Goal: Task Accomplishment & Management: Use online tool/utility

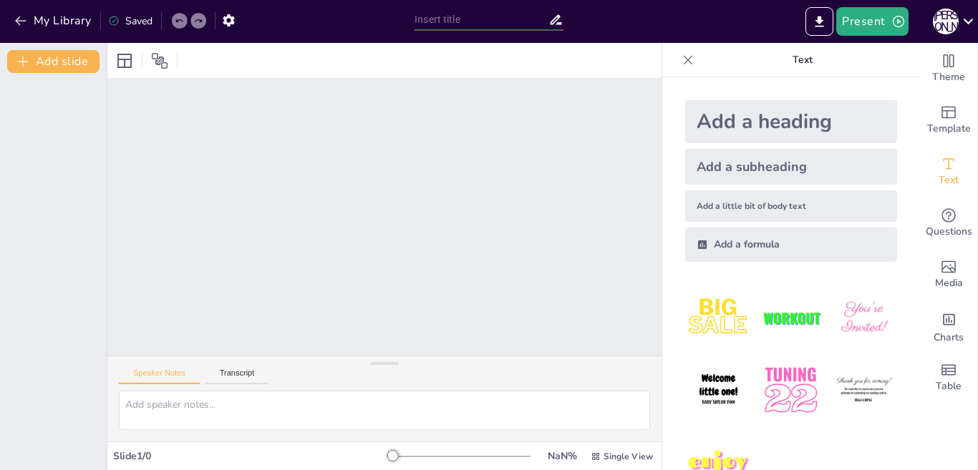
click at [427, 217] on div at bounding box center [384, 217] width 554 height 277
click at [382, 301] on div at bounding box center [384, 217] width 554 height 277
click at [799, 130] on div "Add a heading" at bounding box center [791, 121] width 212 height 43
click at [802, 113] on div "Add a heading" at bounding box center [791, 121] width 212 height 43
click at [153, 58] on icon at bounding box center [160, 61] width 16 height 16
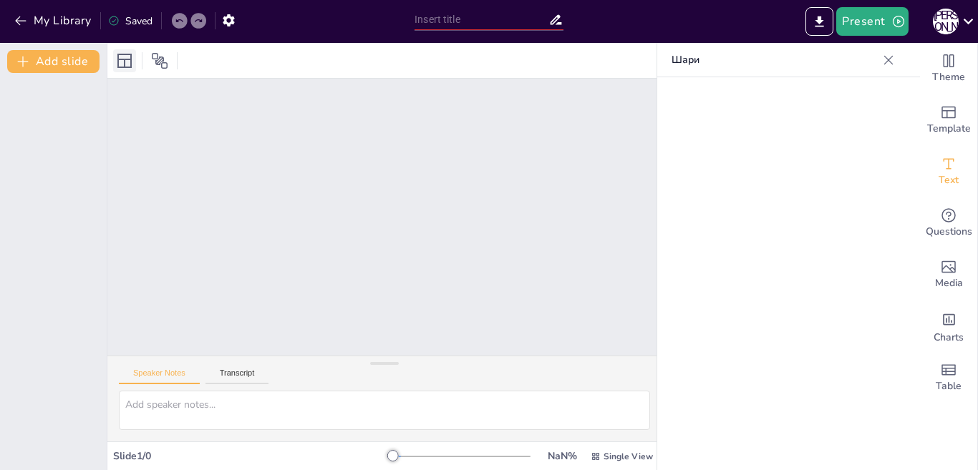
click at [132, 62] on icon at bounding box center [124, 60] width 17 height 17
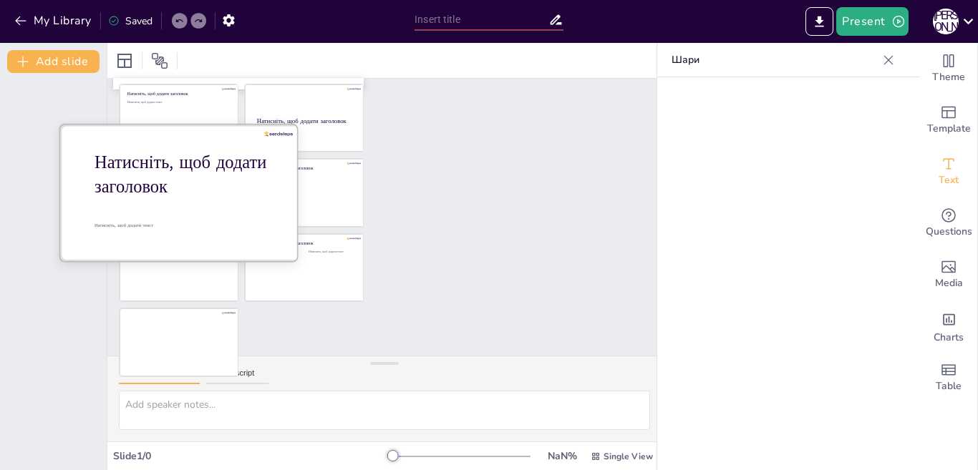
click at [162, 196] on font "Натисніть, щоб додати заголовок" at bounding box center [180, 174] width 172 height 49
click at [130, 180] on font "Натисніть, щоб додати заголовок" at bounding box center [180, 174] width 172 height 49
click at [144, 152] on font "Натисніть, щоб додати заголовок" at bounding box center [180, 174] width 172 height 49
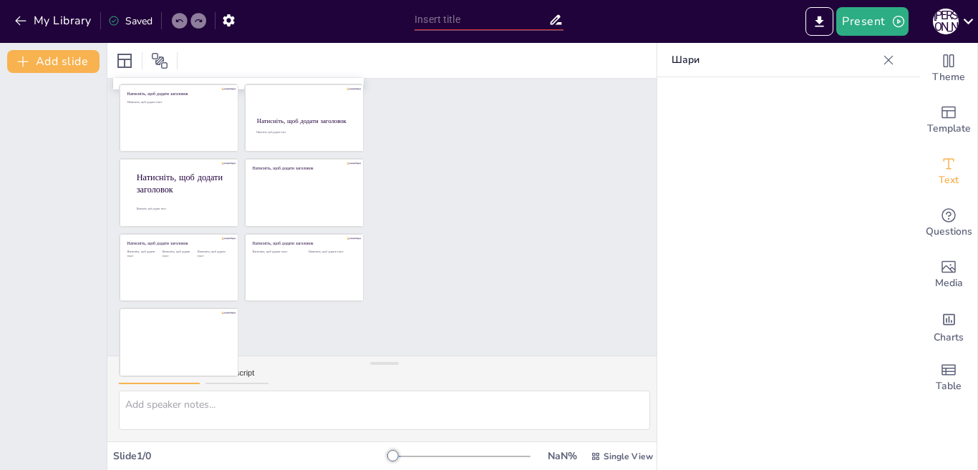
click at [500, 191] on div at bounding box center [384, 217] width 554 height 277
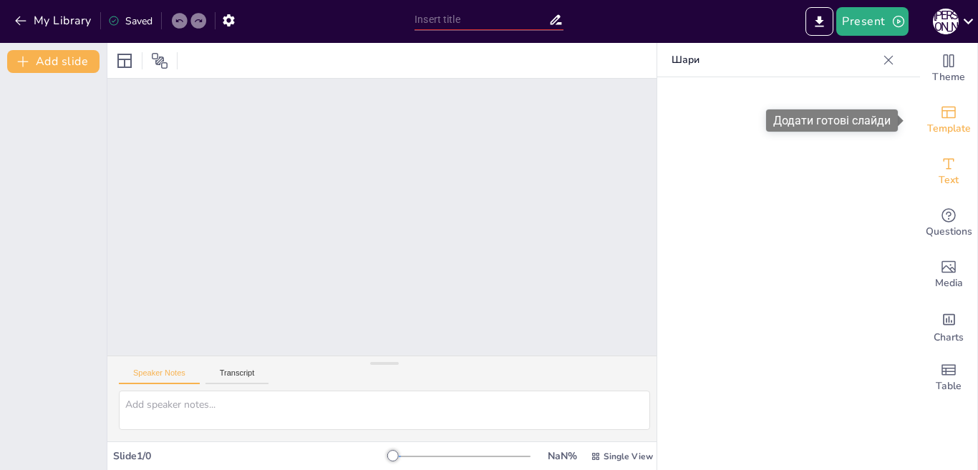
click at [944, 135] on span "Template" at bounding box center [949, 129] width 44 height 16
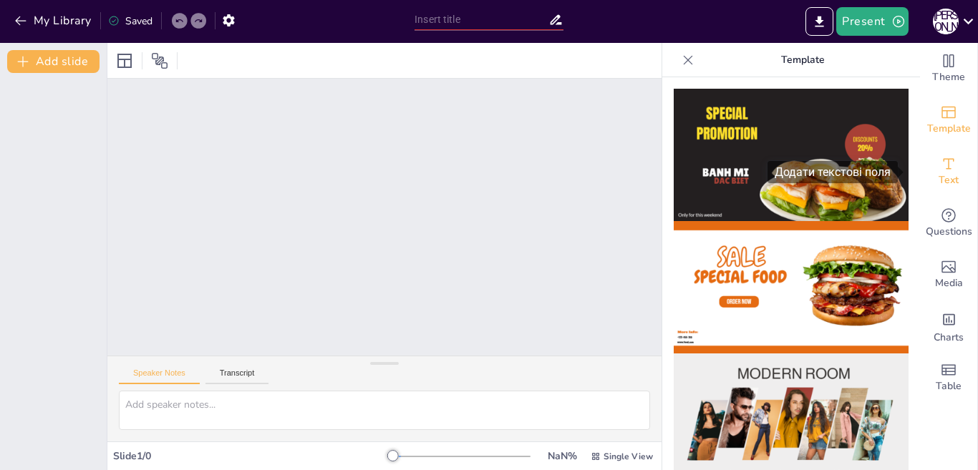
click at [938, 177] on span "Text" at bounding box center [948, 181] width 20 height 16
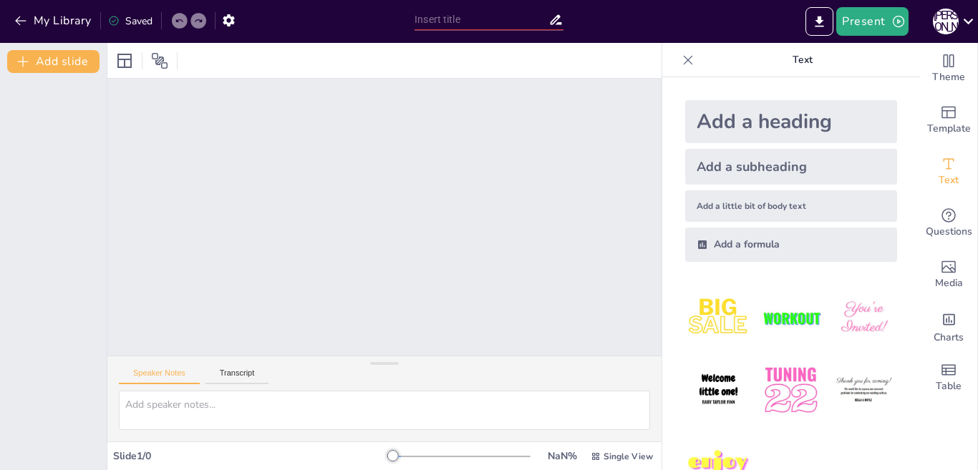
click at [704, 309] on img at bounding box center [718, 318] width 67 height 67
drag, startPoint x: 641, startPoint y: 356, endPoint x: 619, endPoint y: 376, distance: 29.9
click at [641, 356] on div "Speaker Notes Transcript" at bounding box center [384, 399] width 554 height 86
click at [387, 454] on div at bounding box center [392, 455] width 11 height 11
drag, startPoint x: 382, startPoint y: 455, endPoint x: 437, endPoint y: 417, distance: 67.5
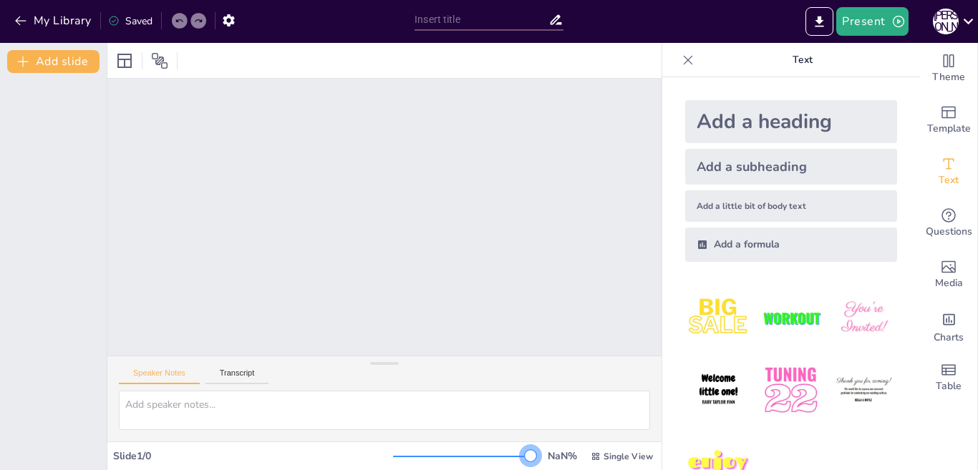
click at [535, 452] on div "NaN % Single View" at bounding box center [524, 456] width 263 height 23
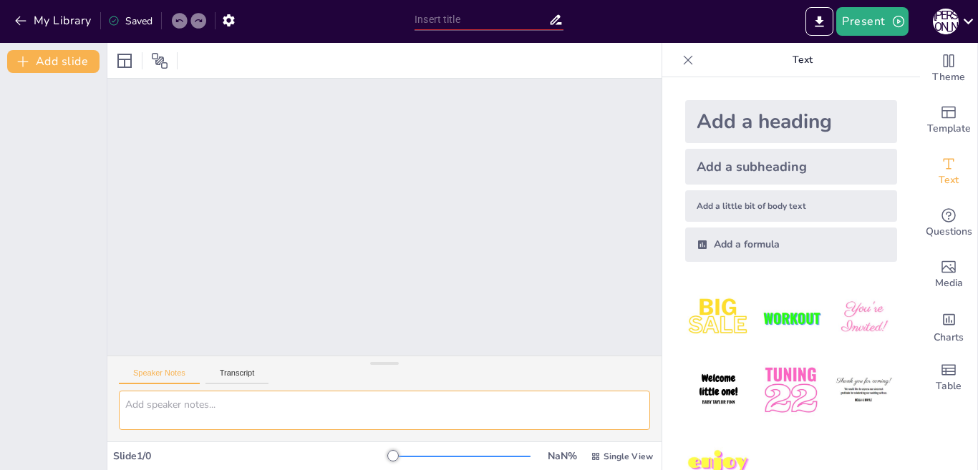
click at [190, 402] on textarea at bounding box center [384, 410] width 531 height 39
drag, startPoint x: 82, startPoint y: 314, endPoint x: 81, endPoint y: 293, distance: 20.8
click at [82, 307] on div at bounding box center [53, 271] width 107 height 397
drag, startPoint x: 22, startPoint y: 109, endPoint x: 44, endPoint y: 79, distance: 37.4
click at [24, 106] on div at bounding box center [53, 271] width 107 height 397
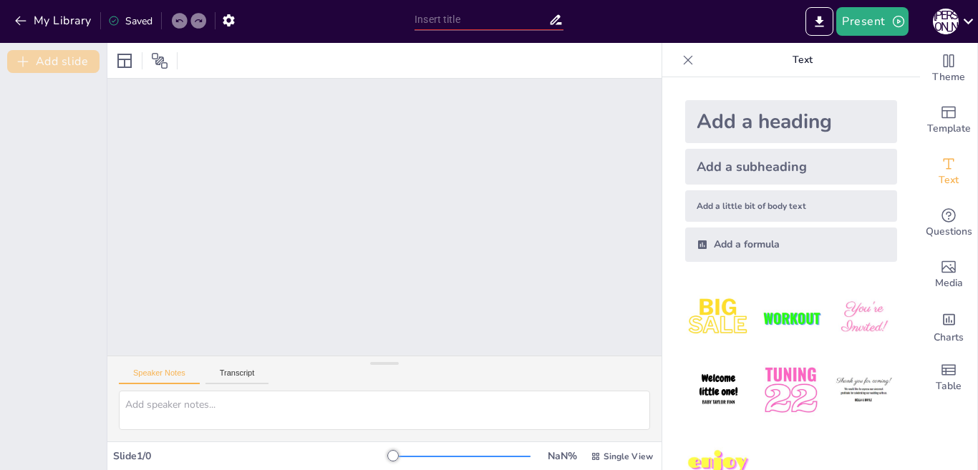
click at [48, 67] on button "Add slide" at bounding box center [53, 61] width 92 height 23
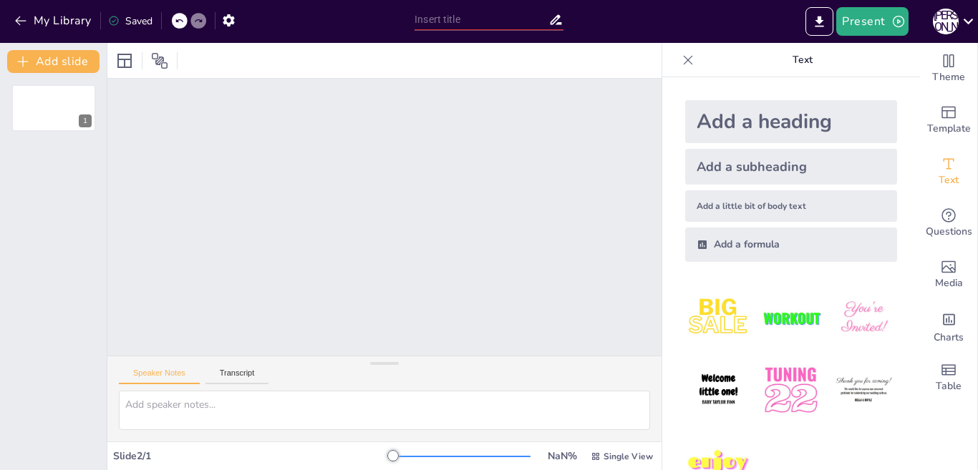
click at [57, 212] on div "1" at bounding box center [53, 271] width 107 height 397
click at [175, 21] on div "My Library Saved" at bounding box center [121, 20] width 242 height 26
click at [212, 23] on div at bounding box center [219, 21] width 16 height 16
click at [409, 201] on div at bounding box center [384, 217] width 554 height 277
click at [778, 64] on p "Text" at bounding box center [802, 60] width 206 height 34
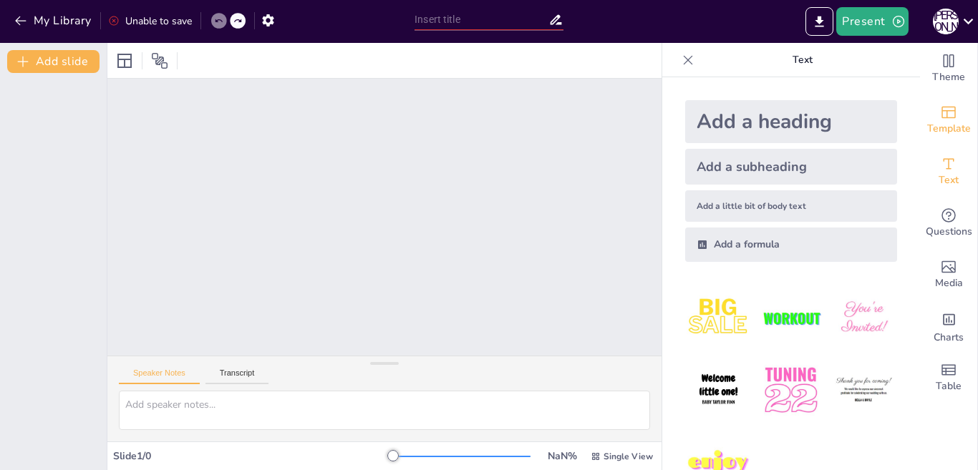
drag, startPoint x: 924, startPoint y: 64, endPoint x: 924, endPoint y: 123, distance: 58.7
click at [924, 67] on div "Theme" at bounding box center [948, 69] width 57 height 52
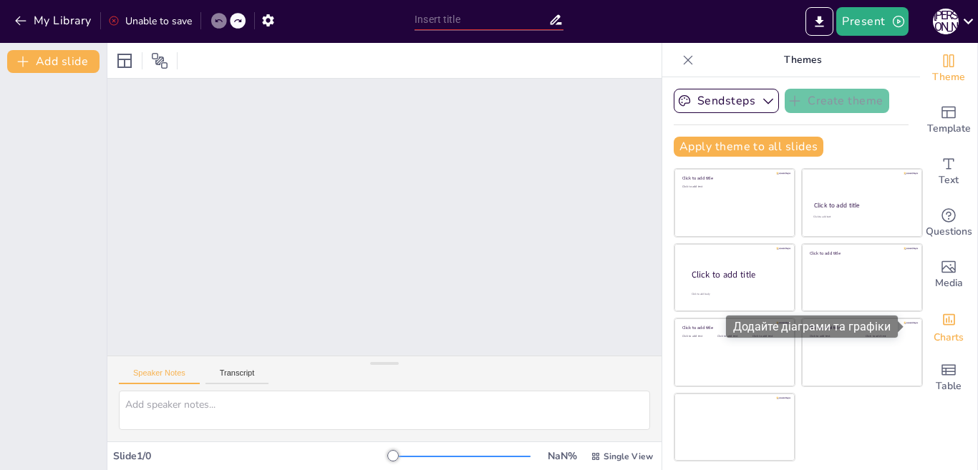
click at [933, 331] on span "Charts" at bounding box center [948, 338] width 30 height 16
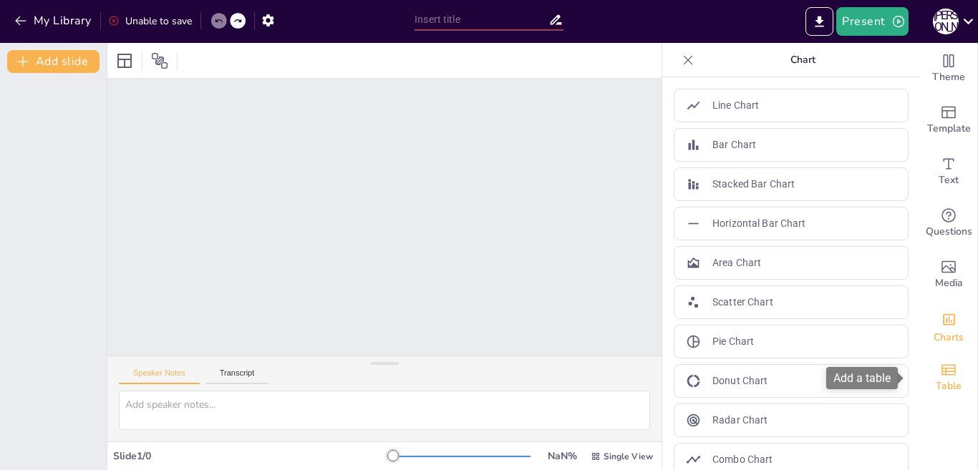
click at [936, 379] on span "Table" at bounding box center [949, 387] width 26 height 16
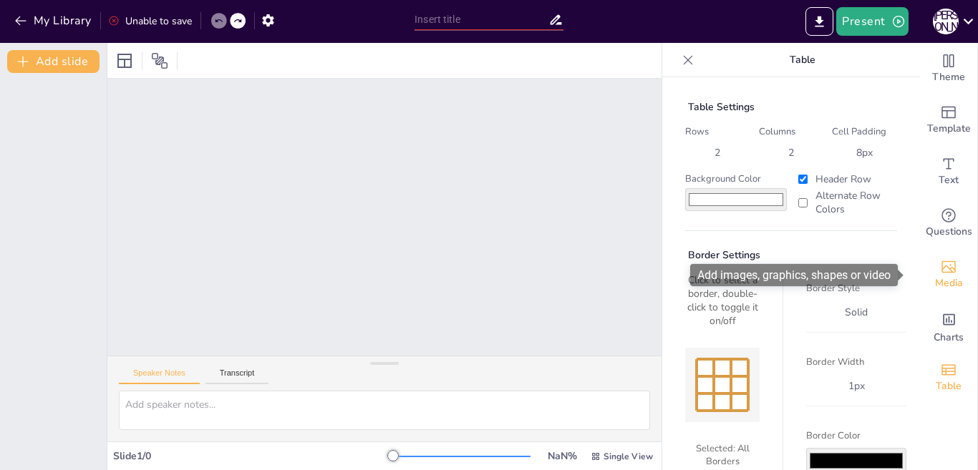
click at [942, 271] on icon "Add images, graphics, shapes or video" at bounding box center [948, 266] width 17 height 17
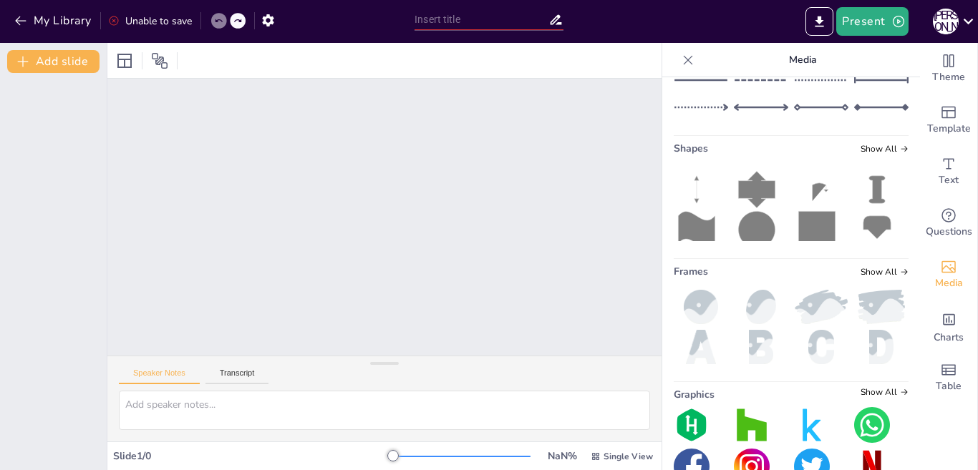
scroll to position [277, 0]
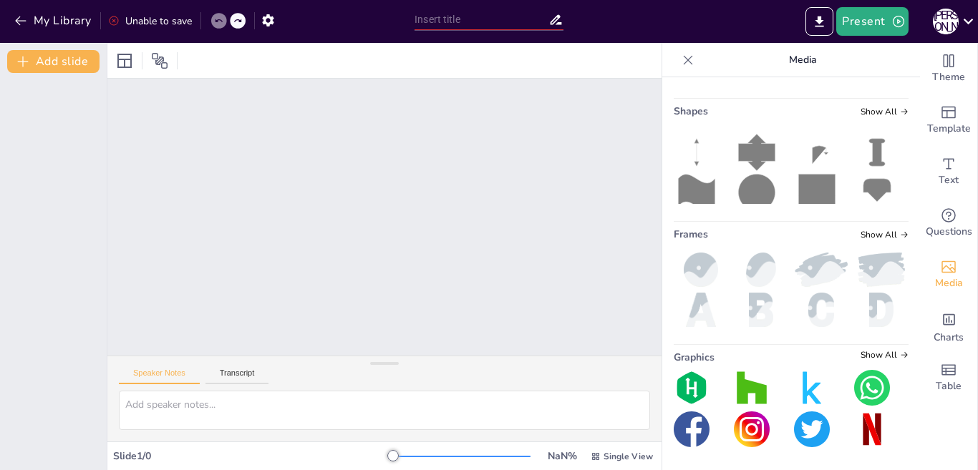
click at [509, 251] on div at bounding box center [384, 217] width 554 height 277
click at [146, 18] on div "Unable to save" at bounding box center [150, 21] width 84 height 14
drag, startPoint x: 383, startPoint y: 456, endPoint x: 562, endPoint y: 433, distance: 180.4
click at [563, 450] on div "NaN % Single View" at bounding box center [524, 456] width 263 height 23
click at [522, 388] on div "Speaker Notes Transcript" at bounding box center [384, 373] width 554 height 34
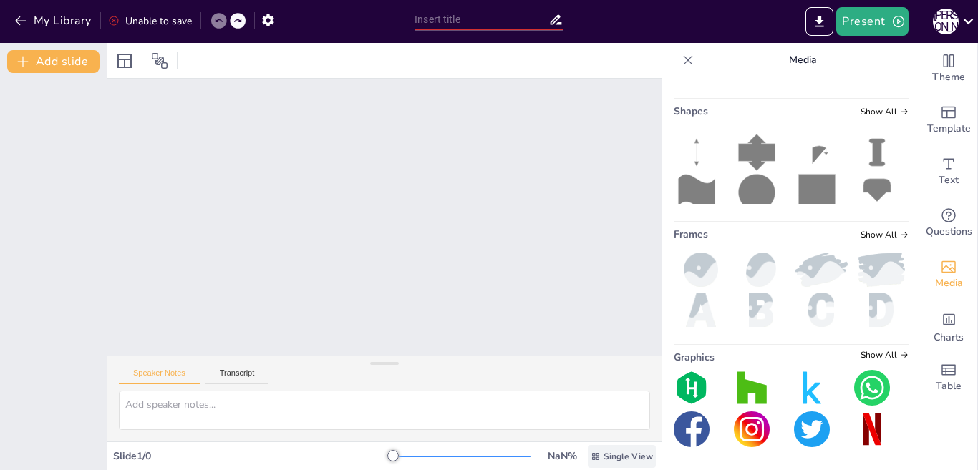
click at [623, 455] on span "Single View" at bounding box center [627, 456] width 49 height 11
click at [562, 432] on div "Список" at bounding box center [590, 425] width 107 height 29
click at [238, 372] on button "Transcript" at bounding box center [237, 377] width 64 height 16
click at [170, 373] on button "Speaker Notes" at bounding box center [159, 377] width 81 height 16
click at [305, 191] on div at bounding box center [384, 217] width 554 height 277
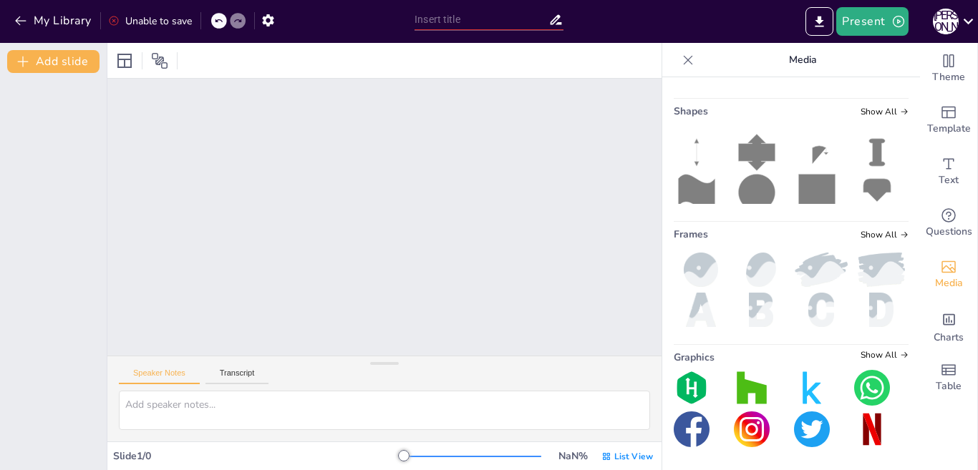
click at [305, 191] on div at bounding box center [384, 217] width 554 height 277
click at [305, 190] on div at bounding box center [384, 217] width 554 height 277
click at [304, 190] on div at bounding box center [384, 217] width 554 height 277
click at [263, 21] on icon "button" at bounding box center [267, 20] width 11 height 12
click at [130, 24] on div "Unable to save" at bounding box center [150, 21] width 84 height 14
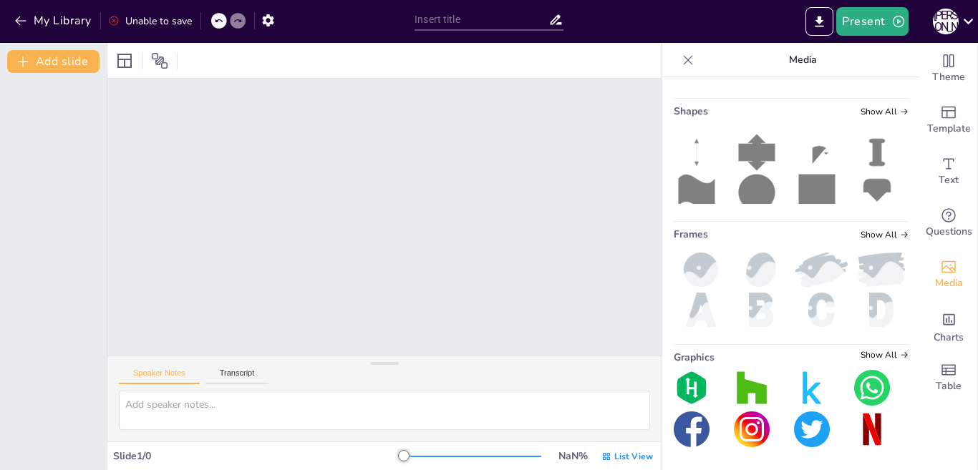
click at [110, 19] on icon at bounding box center [113, 20] width 9 height 9
click at [125, 18] on div "Unable to save" at bounding box center [150, 21] width 84 height 14
drag, startPoint x: 125, startPoint y: 18, endPoint x: 150, endPoint y: 18, distance: 25.1
click at [131, 18] on div "Unable to save" at bounding box center [150, 21] width 84 height 14
click at [220, 19] on icon at bounding box center [218, 20] width 9 height 9
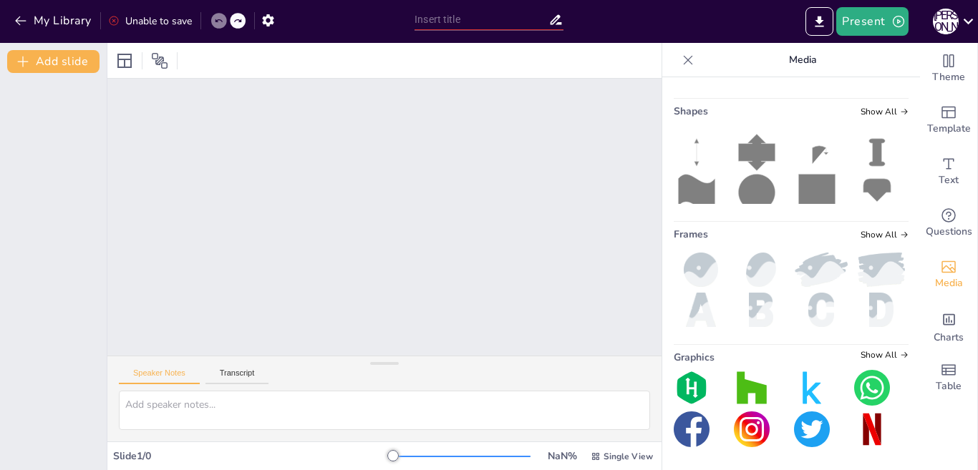
click at [135, 16] on div "Unable to save" at bounding box center [150, 21] width 84 height 14
click at [136, 16] on div "Unable to save" at bounding box center [150, 21] width 84 height 14
click at [59, 21] on button "My Library" at bounding box center [54, 20] width 87 height 23
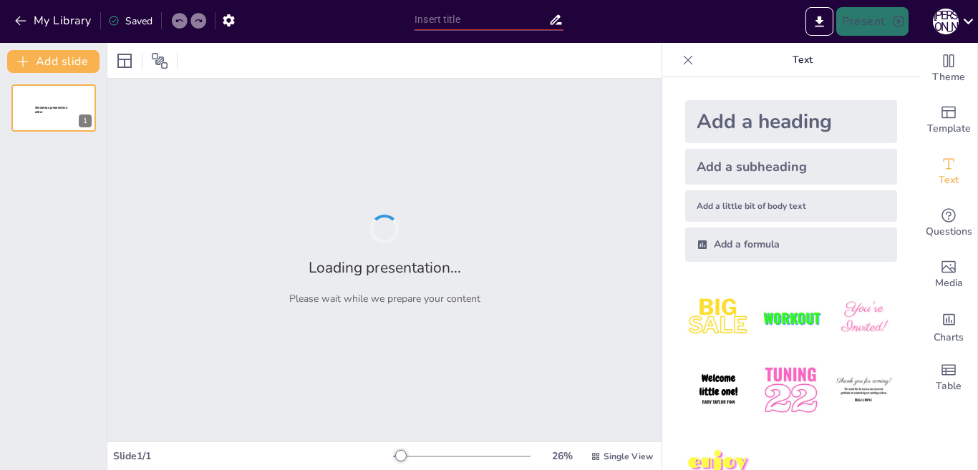
type input "Основи психології педагогічної діяльності: предмет, завдання та методи"
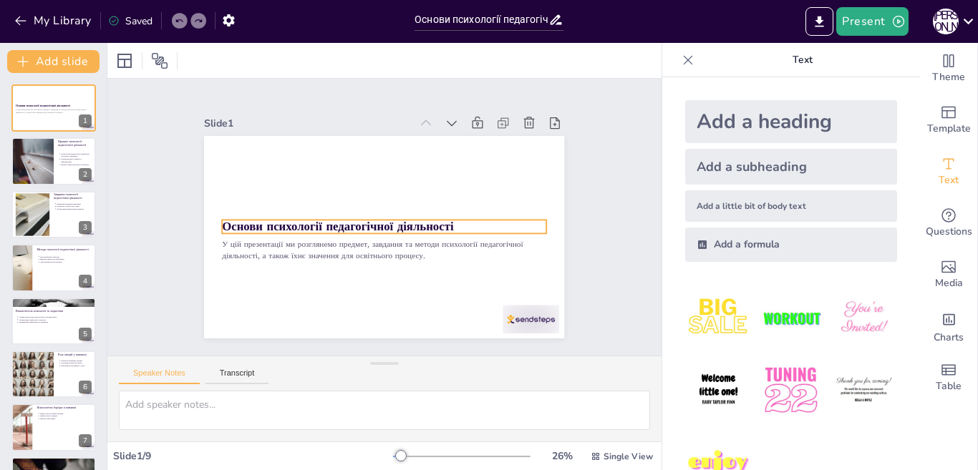
click at [445, 220] on p "Основи психології педагогічної діяльності" at bounding box center [378, 209] width 252 height 229
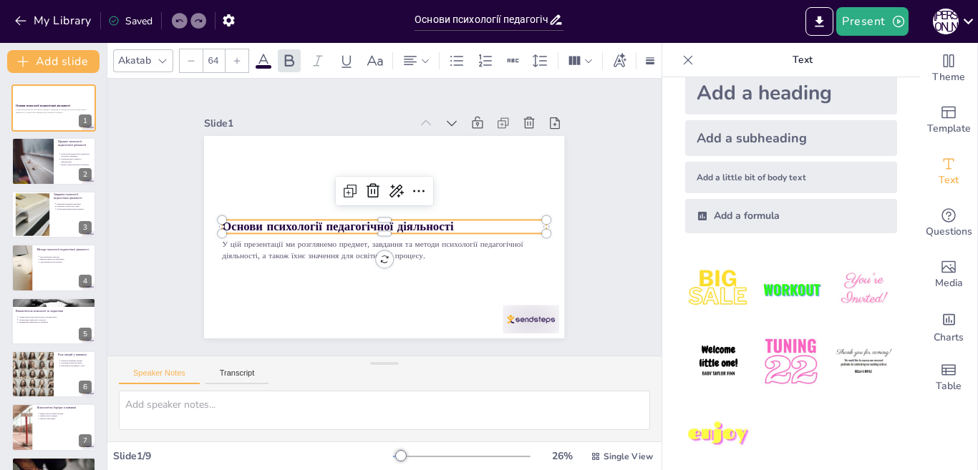
scroll to position [44, 0]
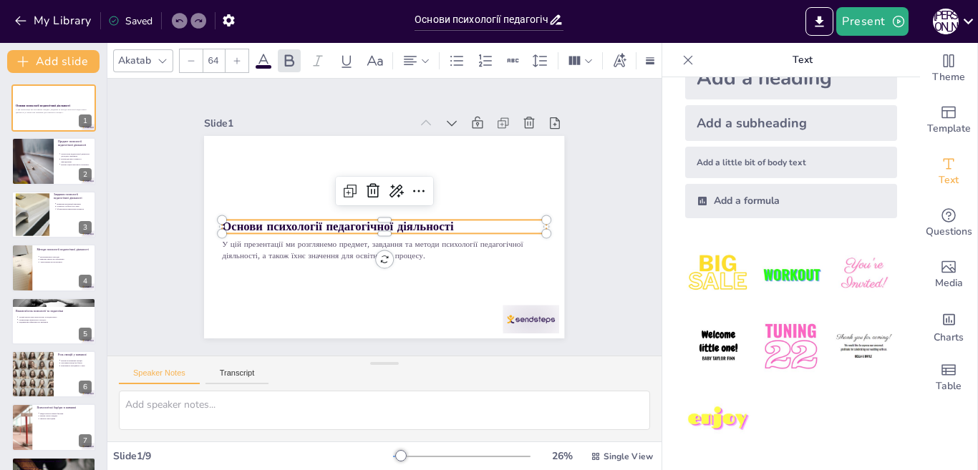
click at [717, 413] on img at bounding box center [718, 420] width 67 height 67
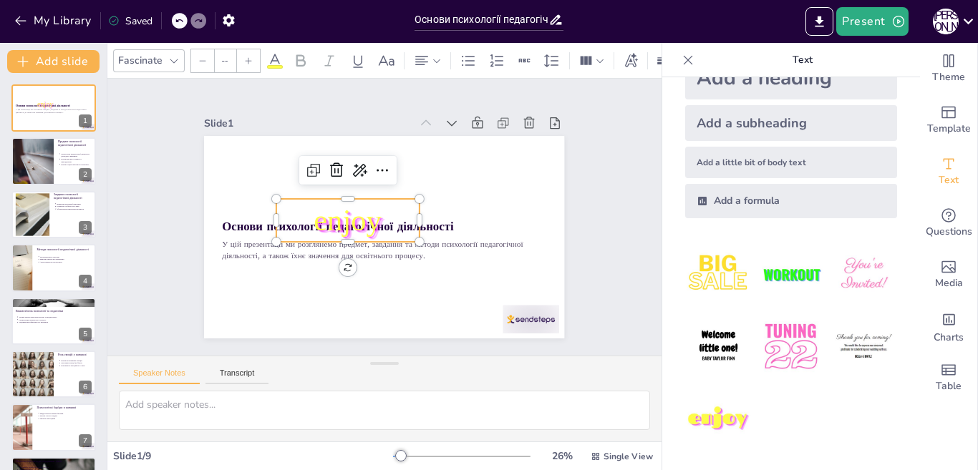
type input "162.7"
click at [320, 171] on icon at bounding box center [328, 181] width 20 height 20
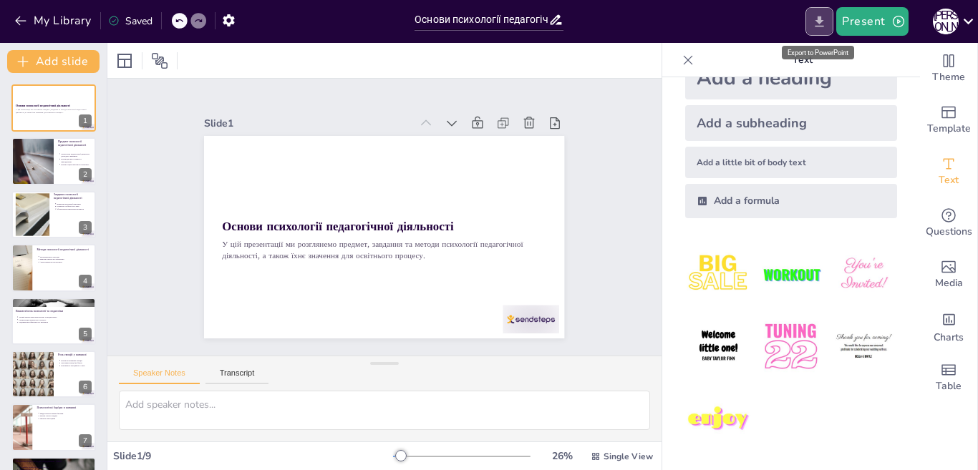
click at [816, 24] on icon "Export to PowerPoint" at bounding box center [819, 21] width 15 height 15
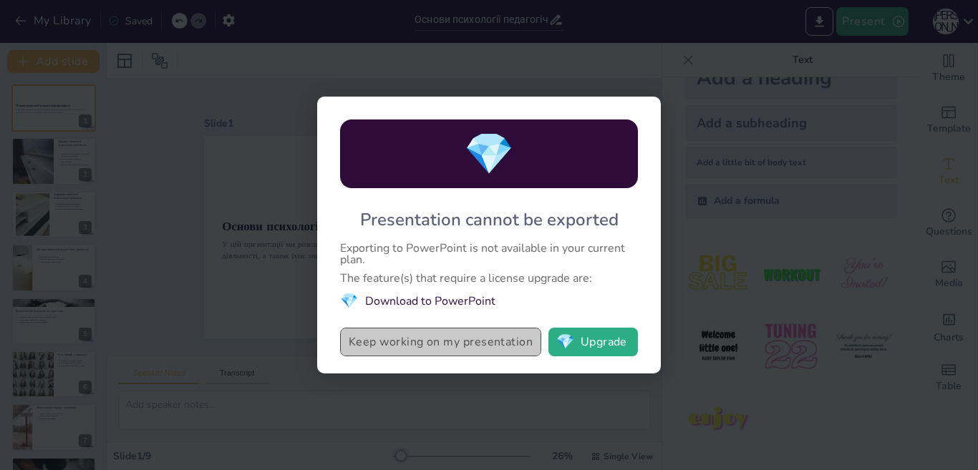
click at [498, 344] on button "Keep working on my presentation" at bounding box center [440, 342] width 201 height 29
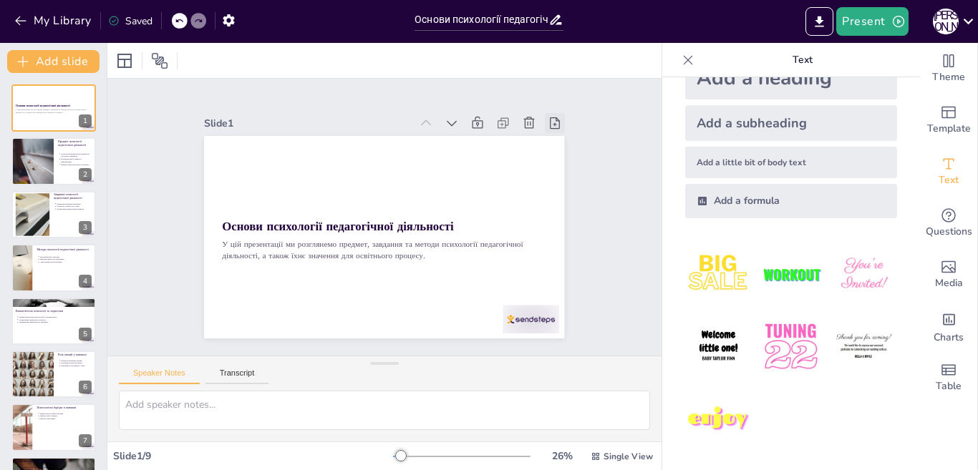
click at [297, 54] on icon at bounding box center [290, 47] width 14 height 14
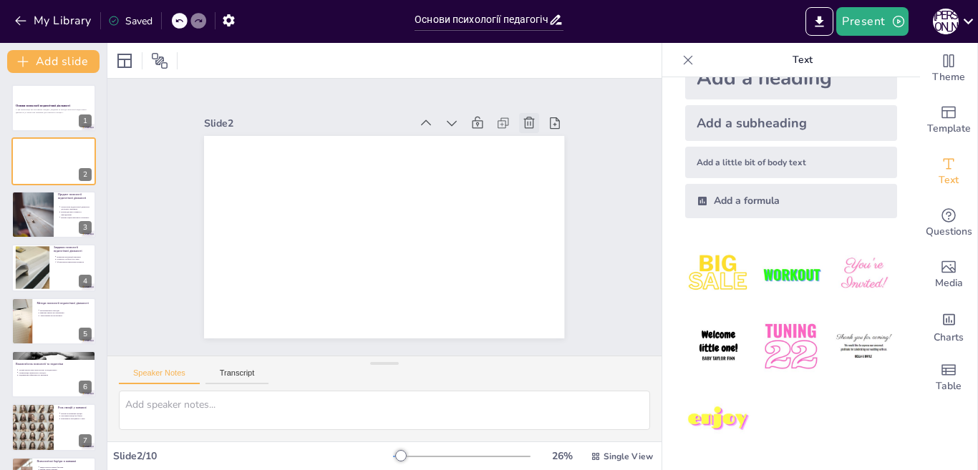
click at [331, 65] on icon at bounding box center [322, 56] width 17 height 17
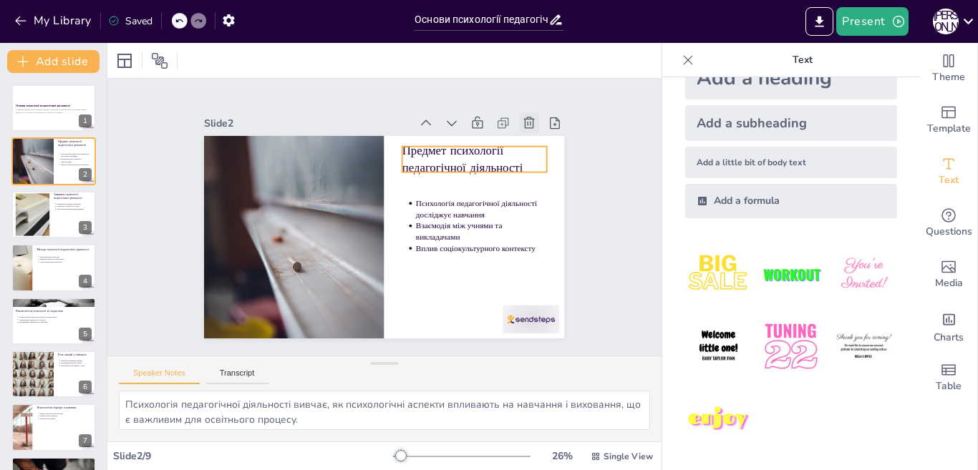
type textarea "Психологія педагогічної діяльності вивчає, як психологічні аспекти впливають на…"
click at [324, 89] on div at bounding box center [292, 64] width 63 height 49
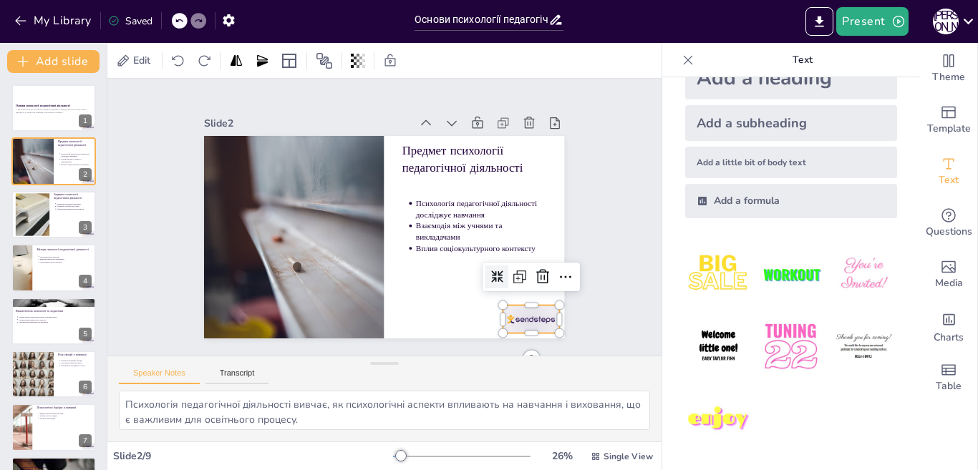
click at [530, 168] on icon at bounding box center [542, 155] width 24 height 24
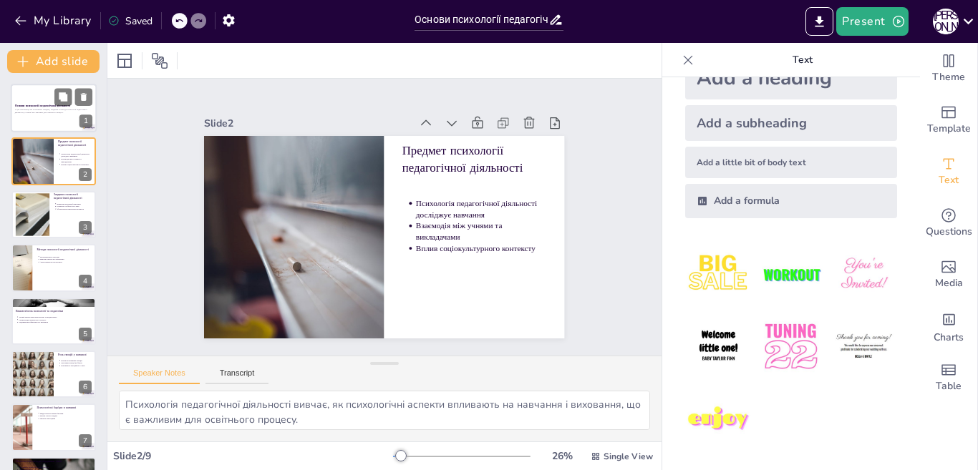
click at [44, 126] on div at bounding box center [54, 108] width 86 height 49
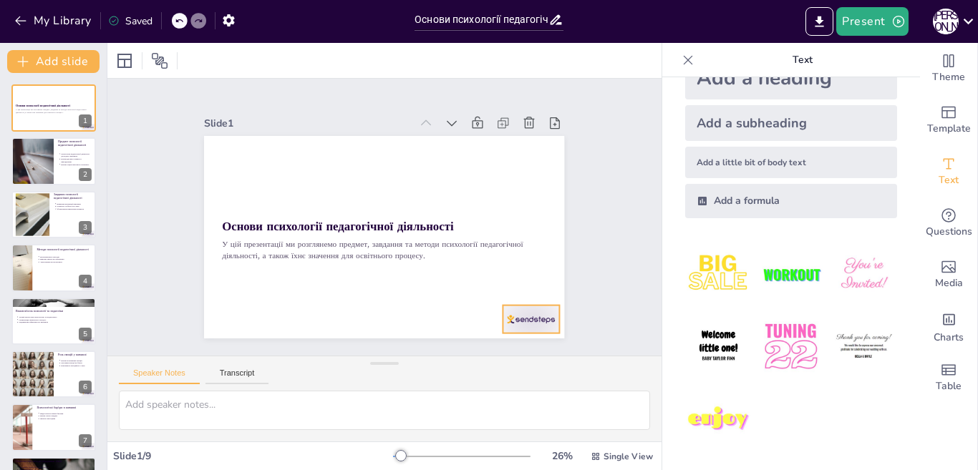
click at [509, 346] on div at bounding box center [477, 370] width 63 height 49
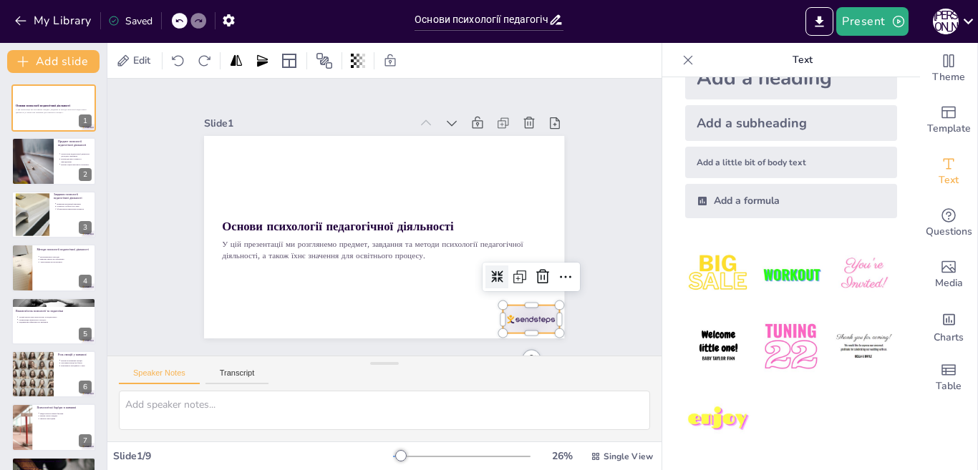
drag, startPoint x: 528, startPoint y: 274, endPoint x: 271, endPoint y: 200, distance: 268.0
click at [319, 79] on icon at bounding box center [306, 67] width 24 height 24
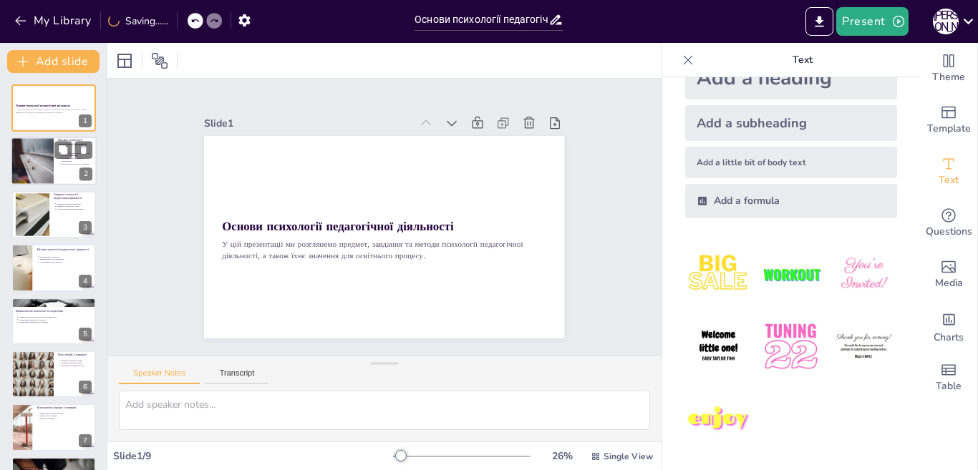
click at [53, 162] on div at bounding box center [32, 161] width 43 height 49
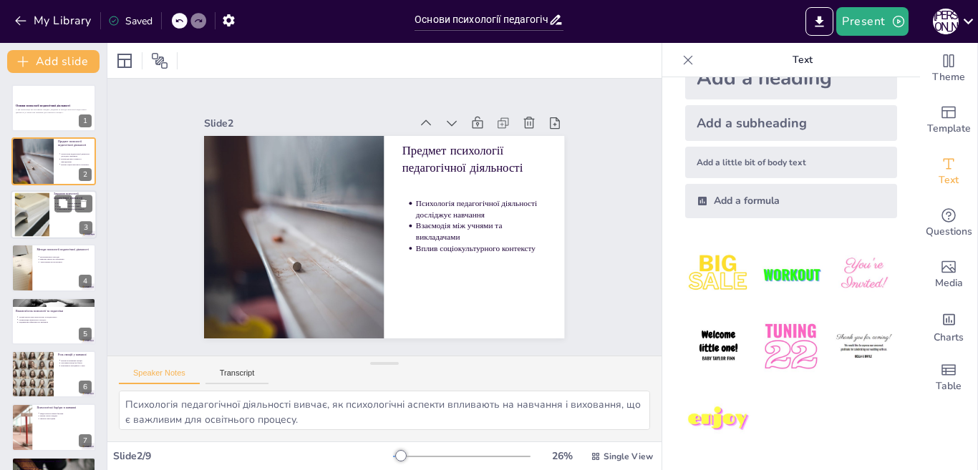
click at [53, 213] on div at bounding box center [54, 214] width 86 height 49
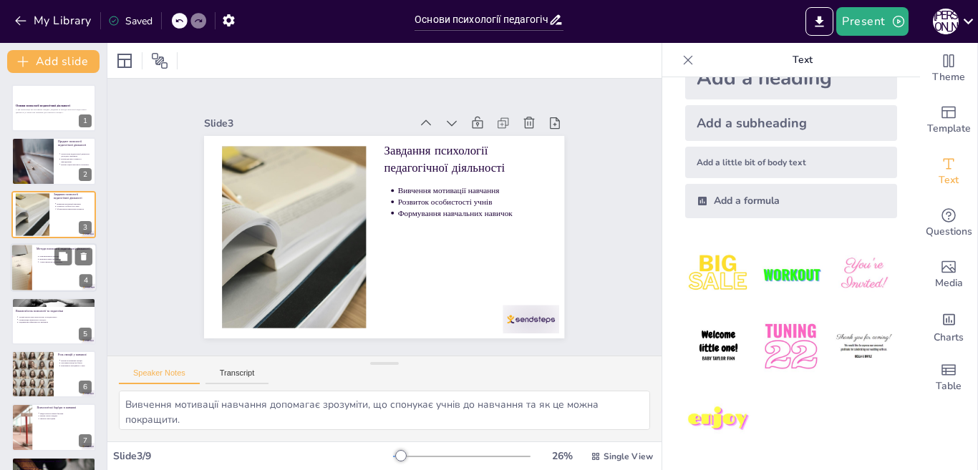
click at [58, 269] on div at bounding box center [54, 267] width 86 height 49
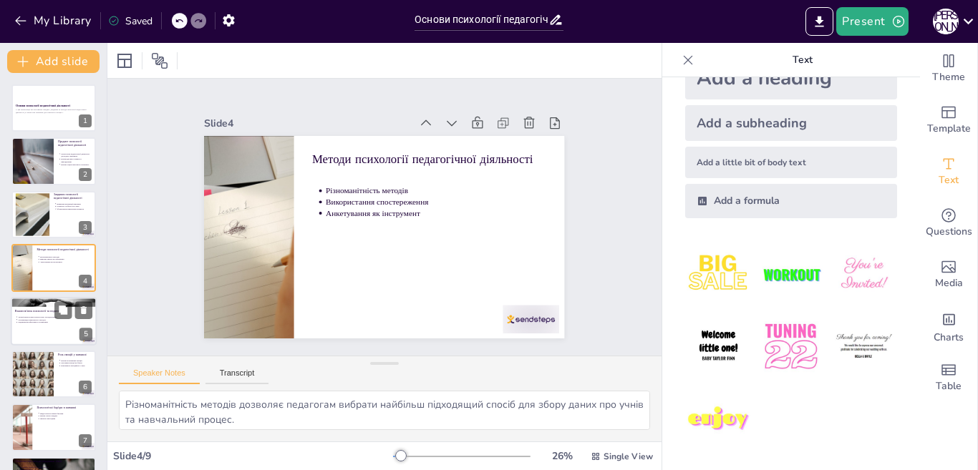
click at [51, 314] on div "Тісний зв'язок між психологією та педагогікою Оптимізація навчального процесу П…" at bounding box center [53, 319] width 77 height 11
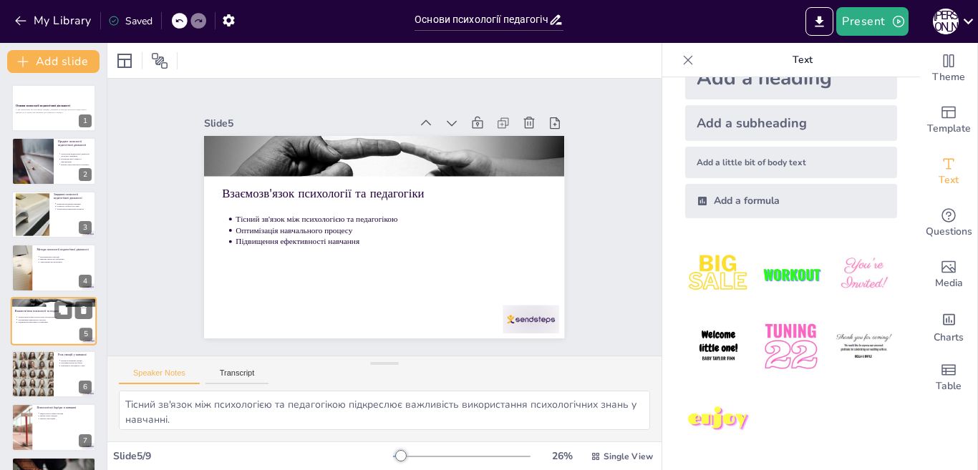
scroll to position [49, 0]
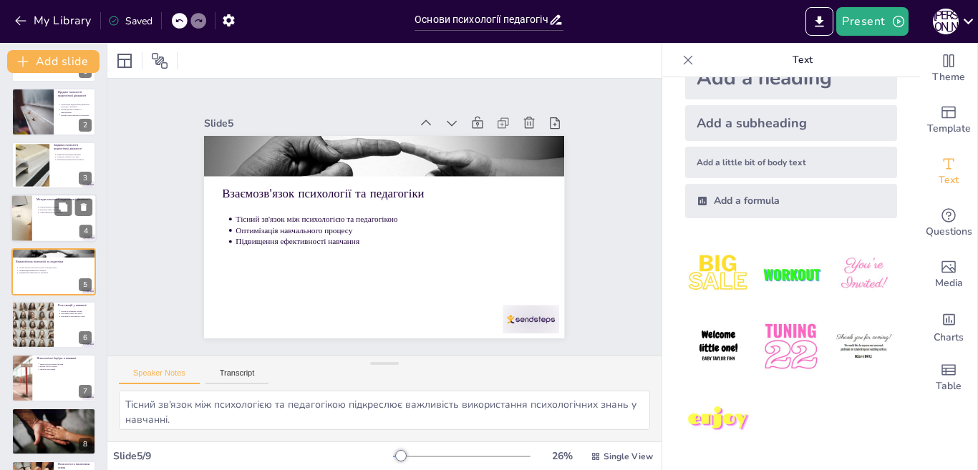
click at [40, 207] on li "Різноманітність методів" at bounding box center [66, 207] width 53 height 3
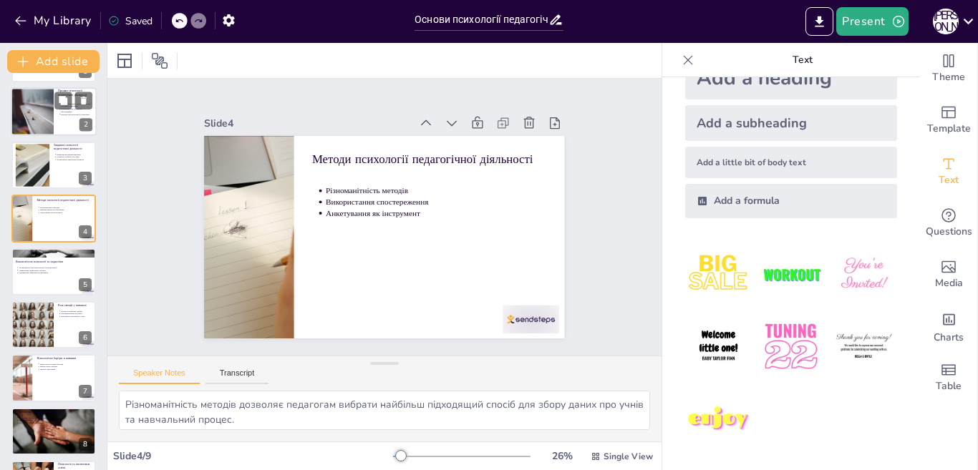
scroll to position [0, 0]
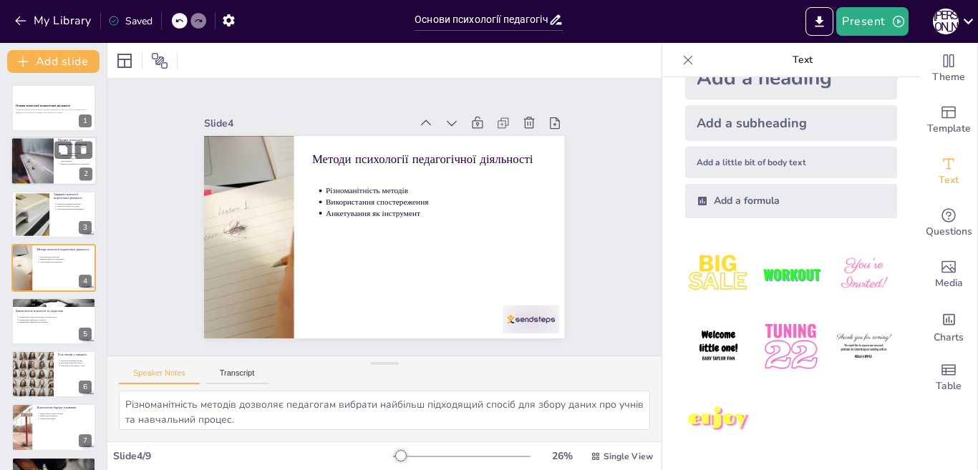
click at [42, 173] on div at bounding box center [32, 161] width 43 height 49
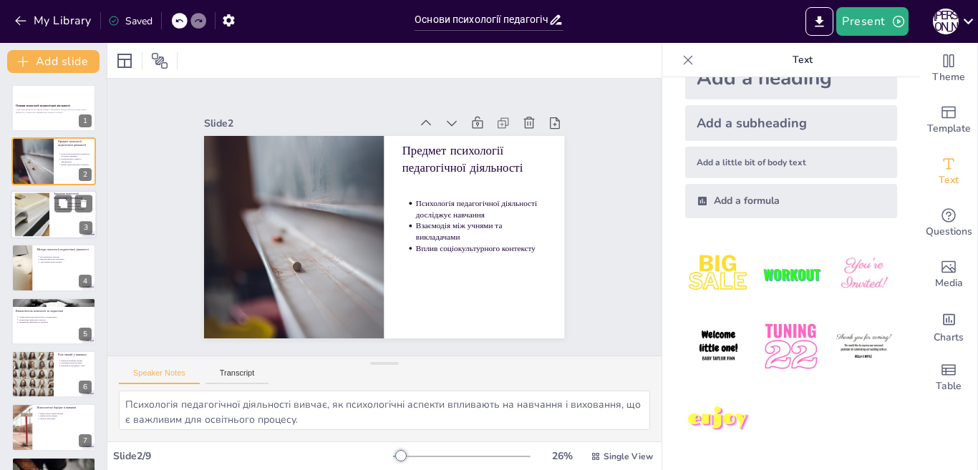
click at [57, 221] on div at bounding box center [54, 214] width 86 height 49
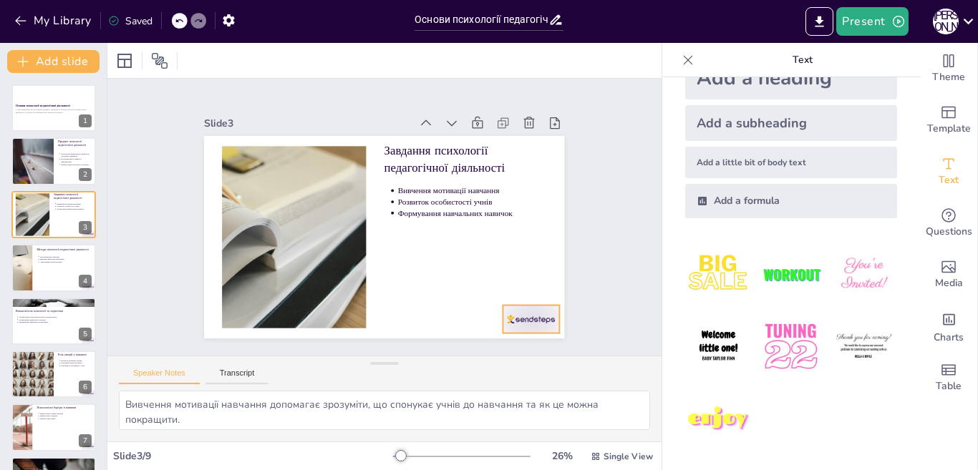
click at [315, 344] on div at bounding box center [298, 373] width 34 height 59
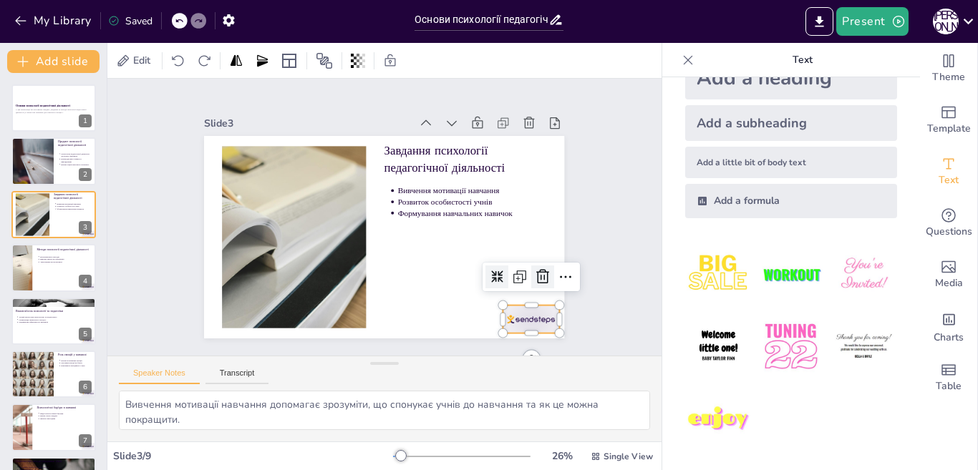
click at [246, 283] on icon at bounding box center [234, 295] width 24 height 24
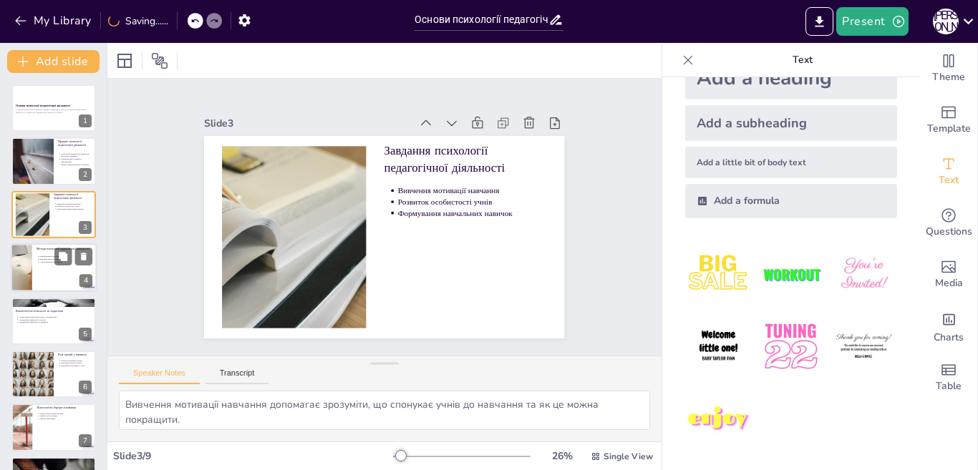
click at [66, 270] on div at bounding box center [54, 267] width 86 height 49
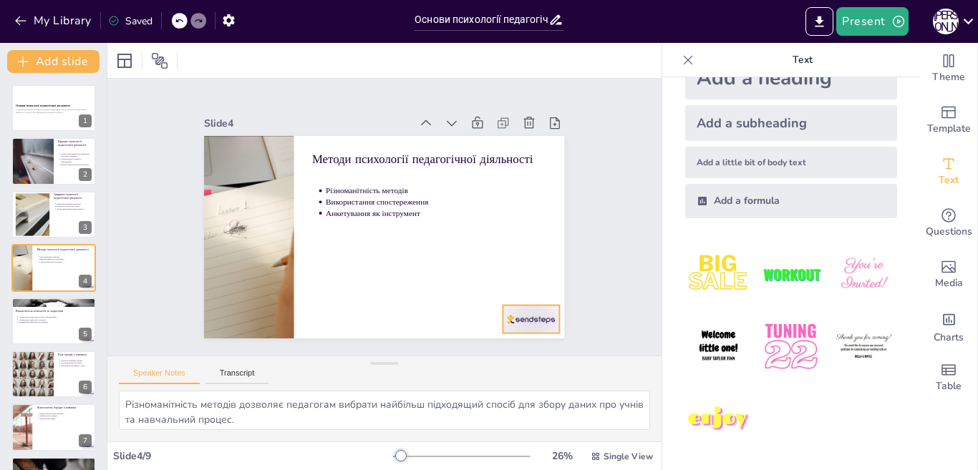
click at [243, 307] on div at bounding box center [216, 276] width 56 height 62
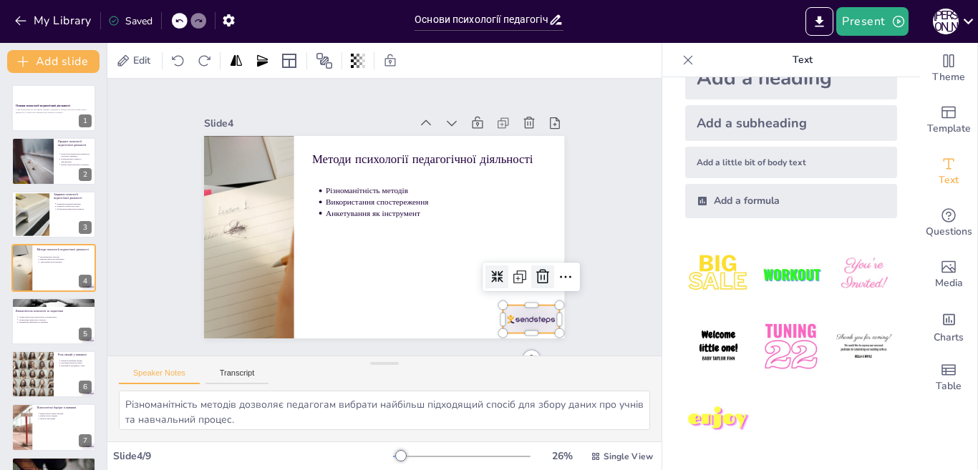
click at [527, 299] on icon at bounding box center [528, 307] width 16 height 16
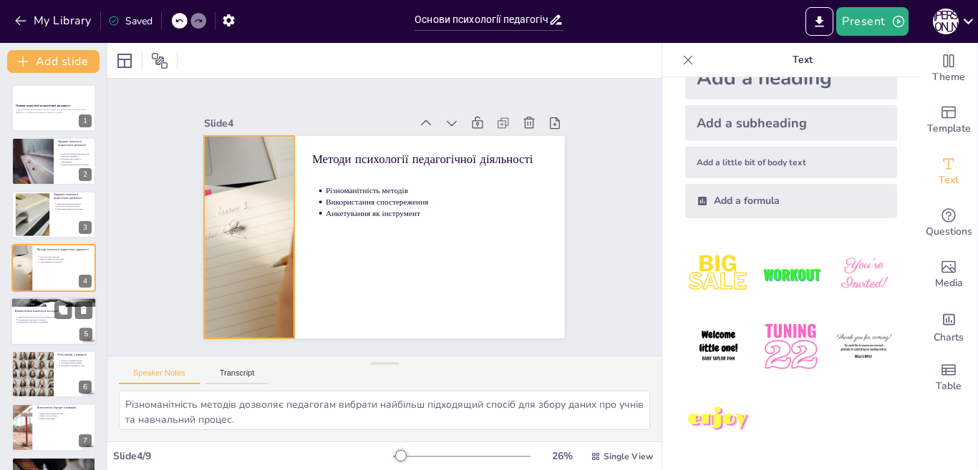
click at [31, 319] on p "Оптимізація навчального процесу" at bounding box center [55, 320] width 74 height 3
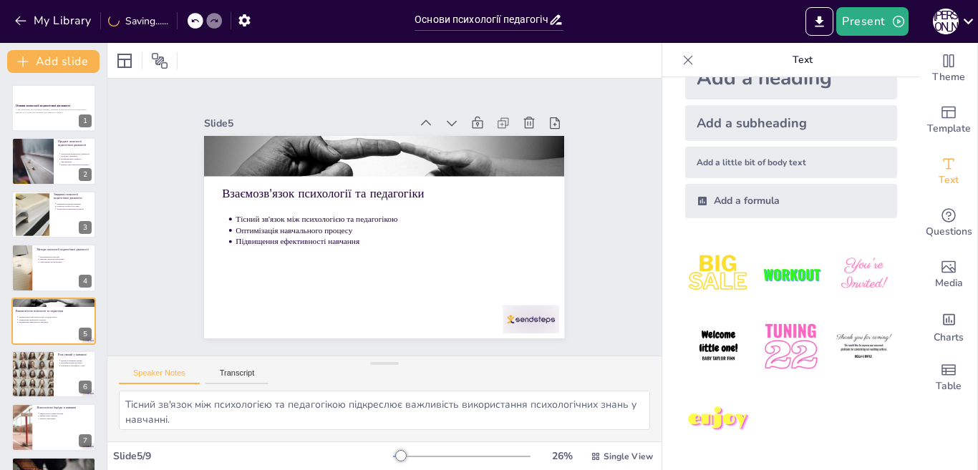
scroll to position [49, 0]
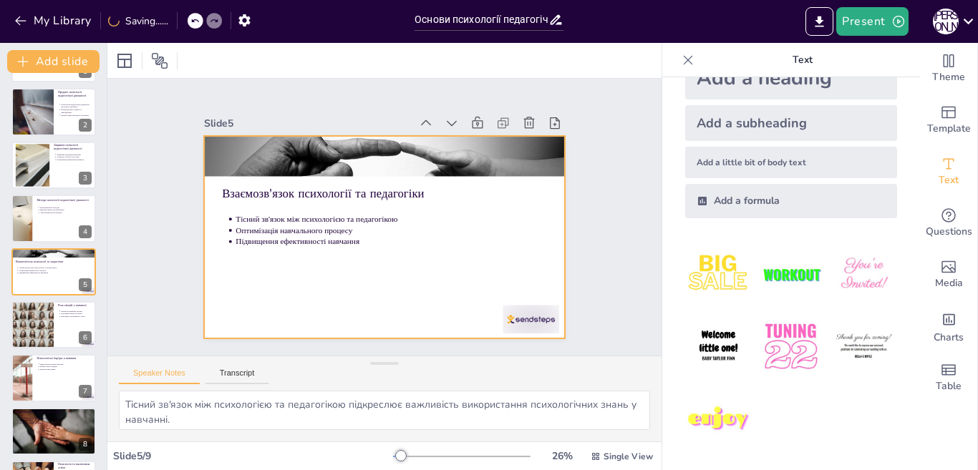
click at [308, 97] on div at bounding box center [277, 74] width 62 height 44
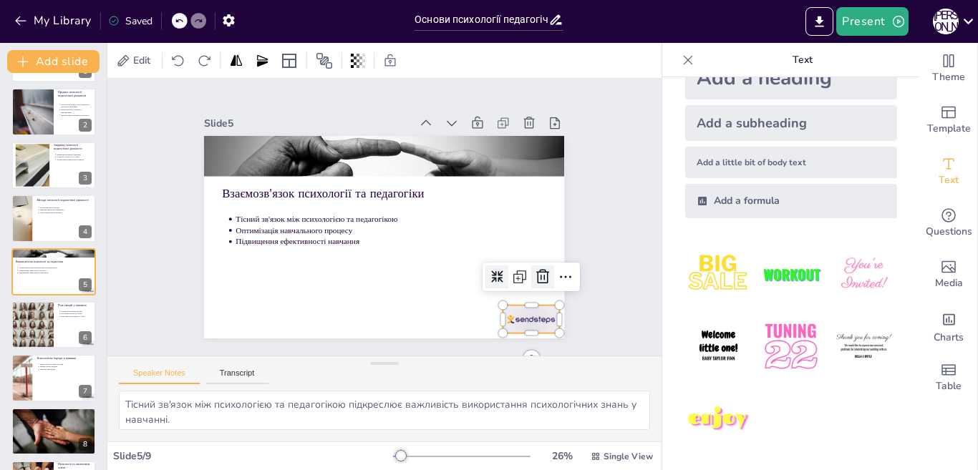
click at [224, 218] on icon at bounding box center [216, 209] width 16 height 17
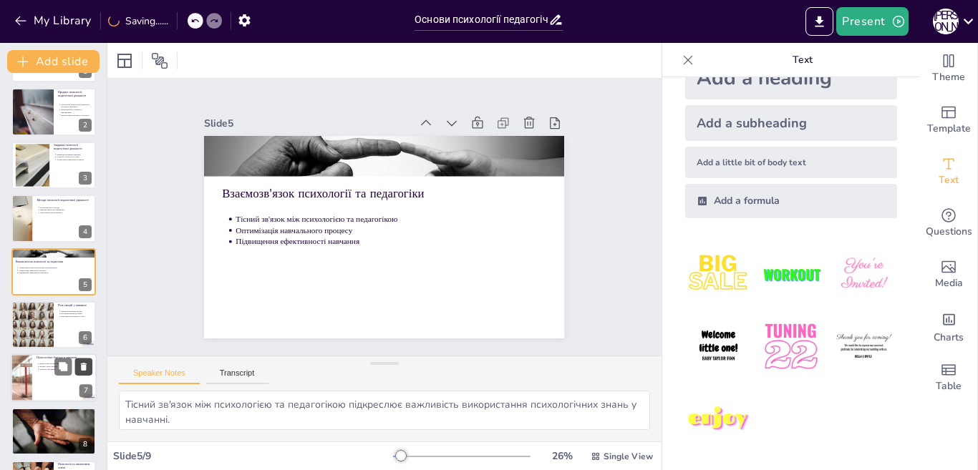
click at [59, 325] on div at bounding box center [53, 324] width 84 height 47
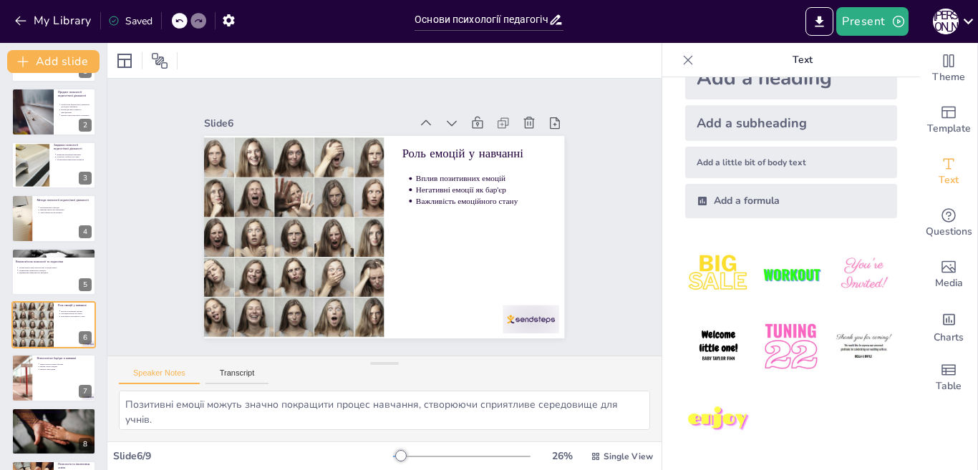
scroll to position [99, 0]
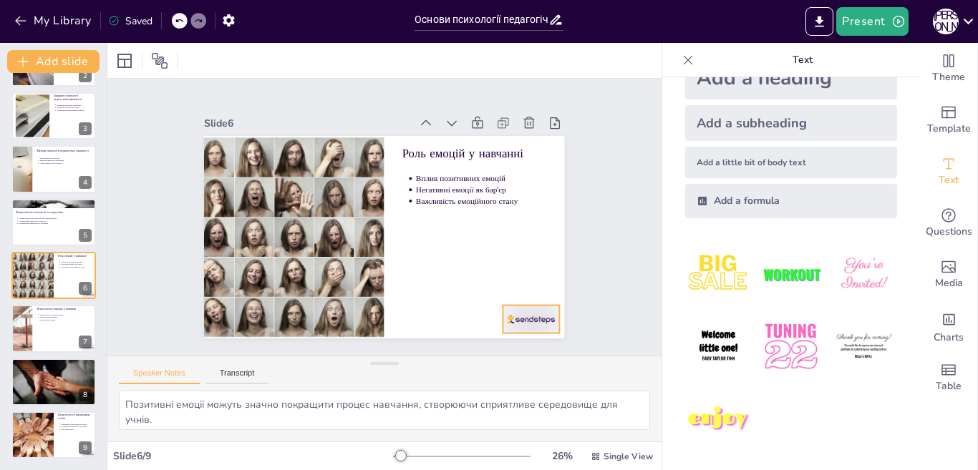
click at [416, 365] on div at bounding box center [388, 396] width 56 height 62
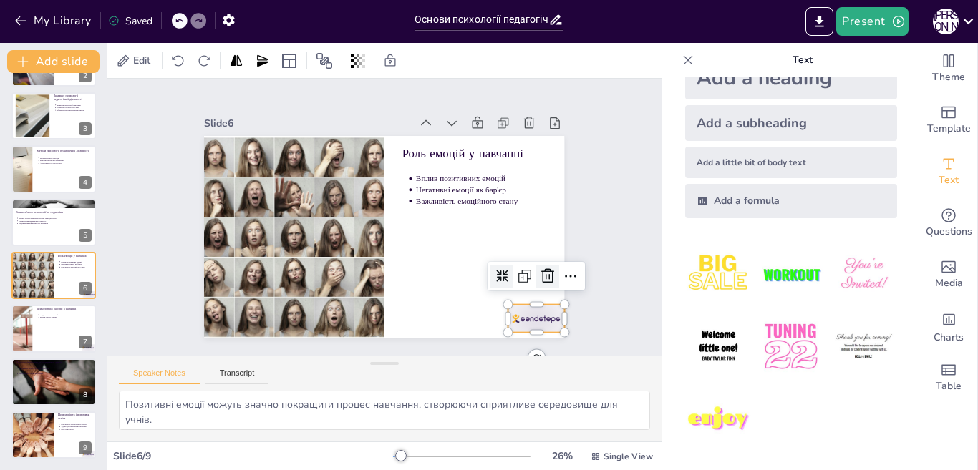
click at [221, 223] on icon at bounding box center [210, 211] width 21 height 21
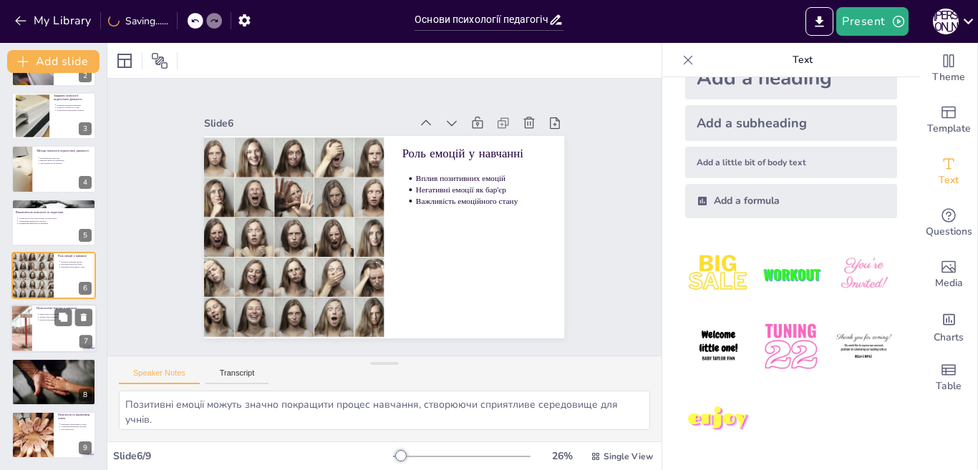
click at [47, 340] on div at bounding box center [54, 329] width 86 height 49
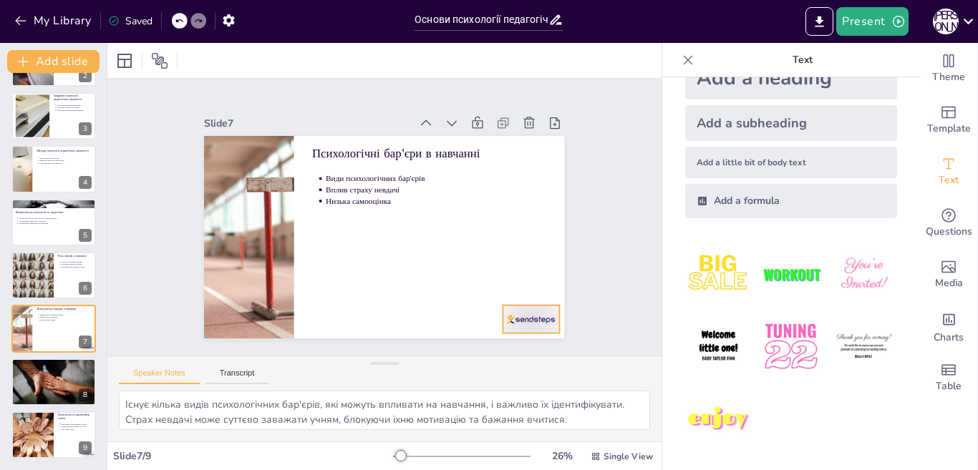
click at [374, 72] on div at bounding box center [344, 43] width 61 height 59
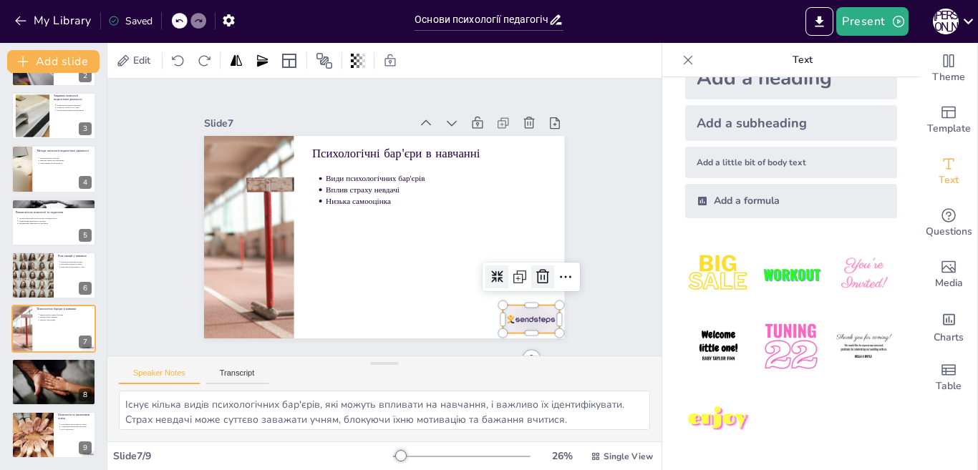
click at [458, 363] on icon at bounding box center [446, 375] width 24 height 24
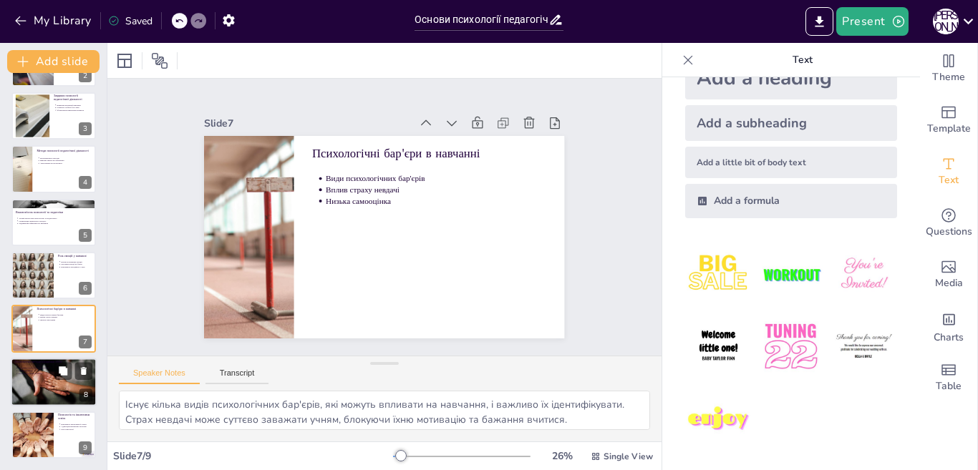
click at [21, 376] on div "Важливість психологічної підтримки Методи коучингу Психологічне консультування" at bounding box center [53, 370] width 77 height 11
type textarea "Психологічна підтримка є необхідною для успіху учнів, оскільки вона допомагає ї…"
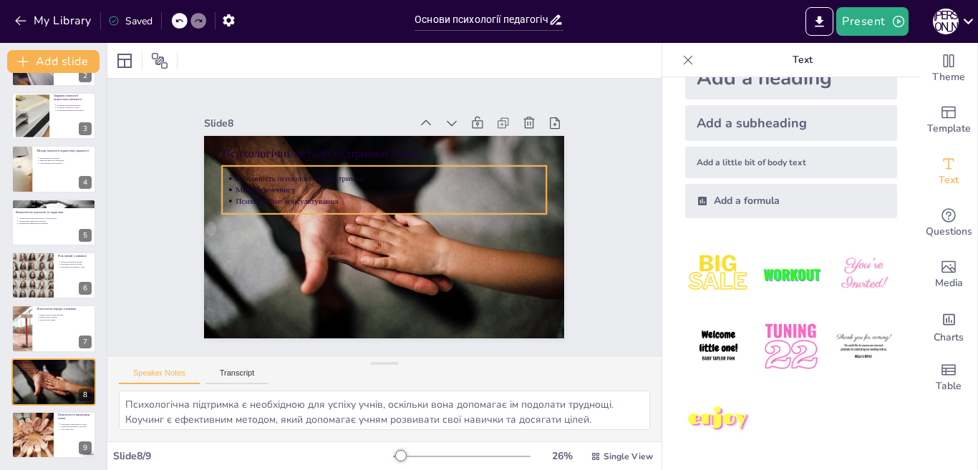
click at [363, 196] on p "Психологічне консультування" at bounding box center [368, 210] width 11 height 311
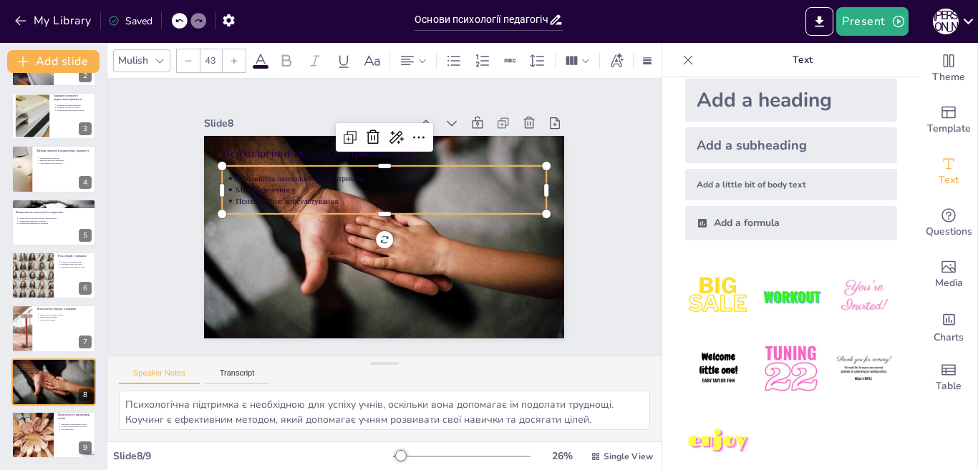
scroll to position [0, 0]
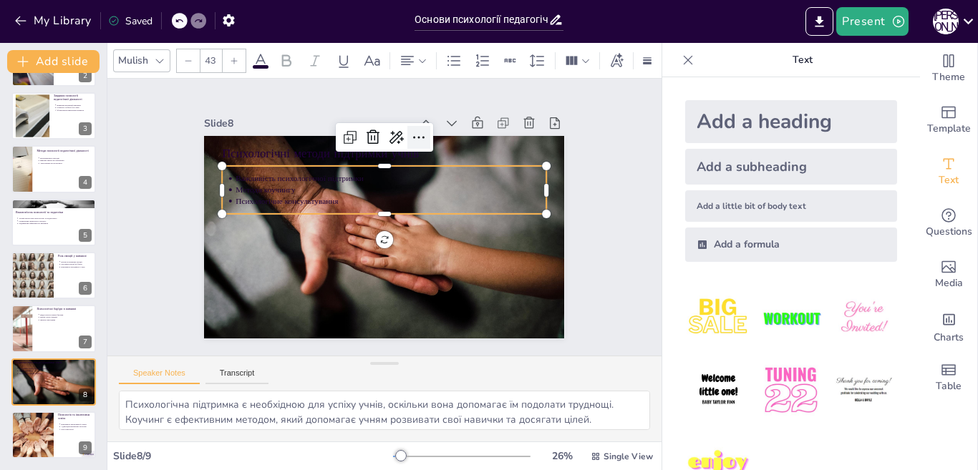
click at [360, 130] on icon at bounding box center [348, 138] width 24 height 24
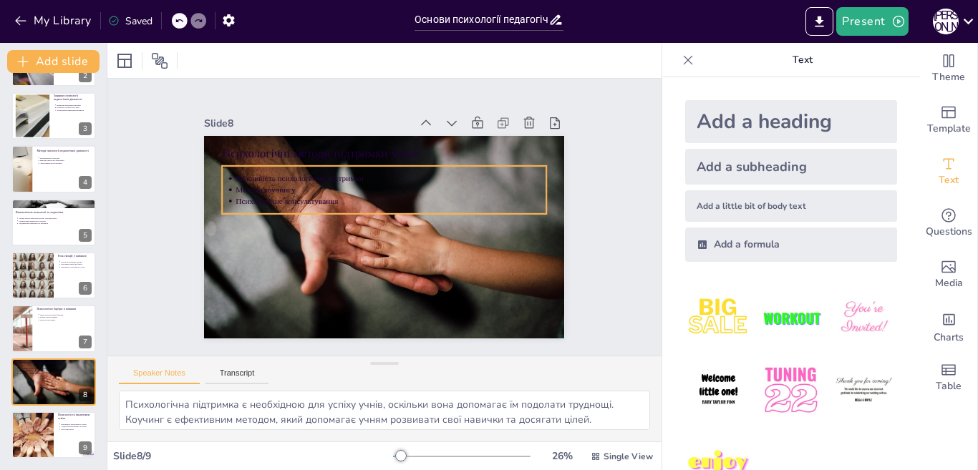
click at [265, 250] on p "Важливість психологічної підтримки" at bounding box center [378, 255] width 311 height 11
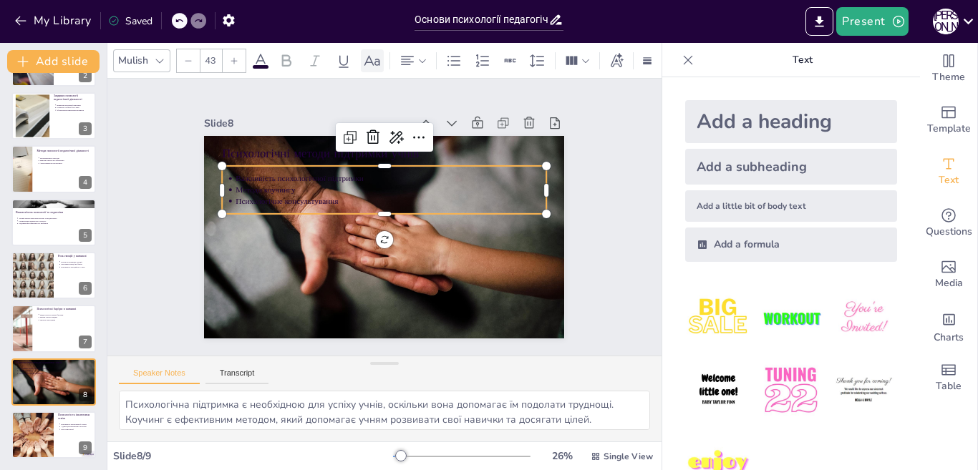
click at [369, 61] on icon at bounding box center [372, 60] width 17 height 17
click at [296, 54] on icon at bounding box center [296, 60] width 17 height 17
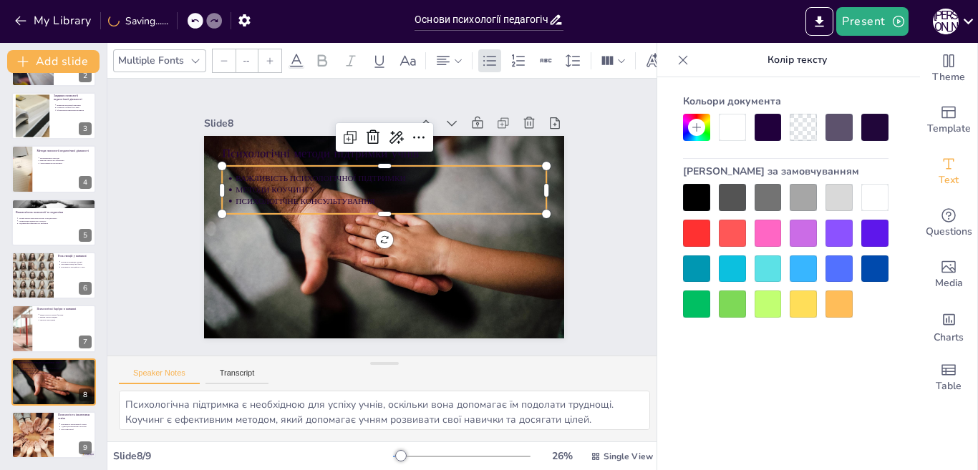
click at [877, 193] on div at bounding box center [874, 197] width 27 height 27
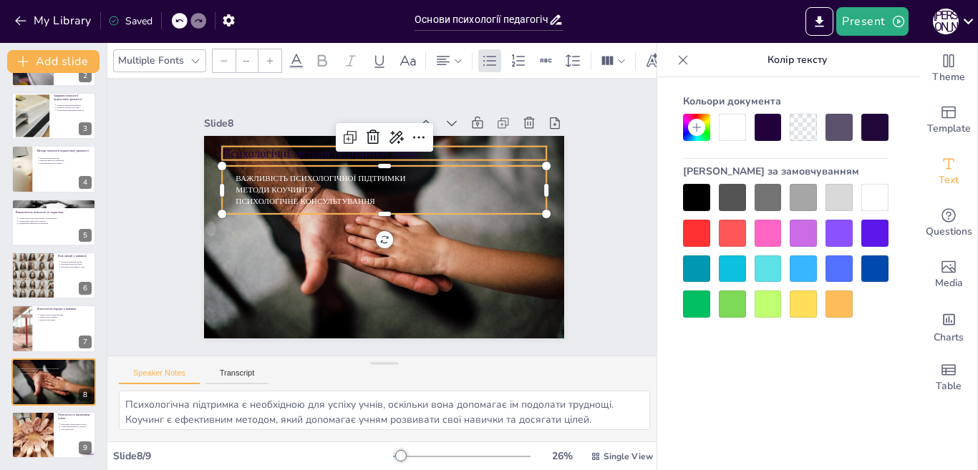
click at [369, 142] on p "Психологічні методи підтримки учнів" at bounding box center [442, 243] width 147 height 303
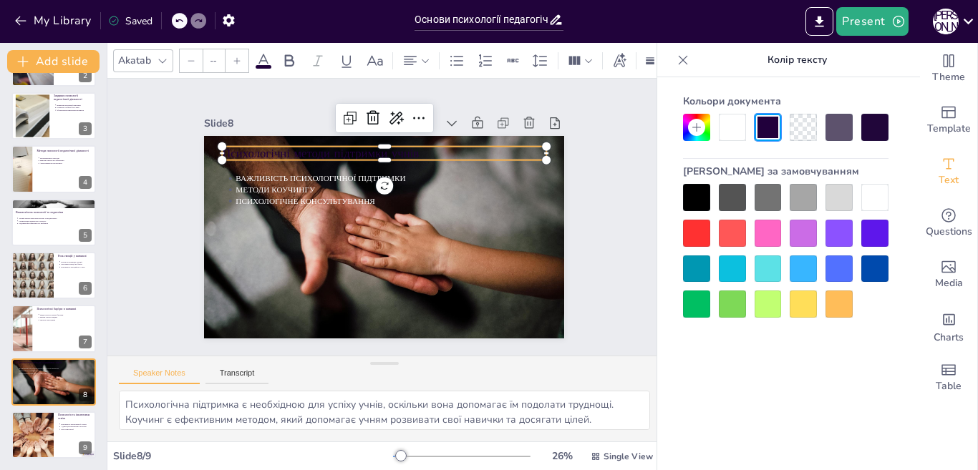
type input "64"
click at [876, 190] on div at bounding box center [874, 197] width 27 height 27
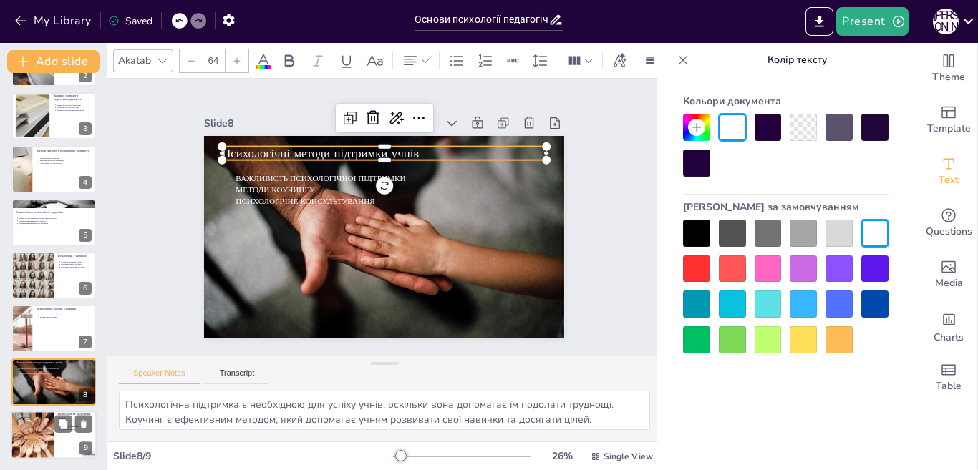
click at [31, 419] on div at bounding box center [32, 435] width 43 height 49
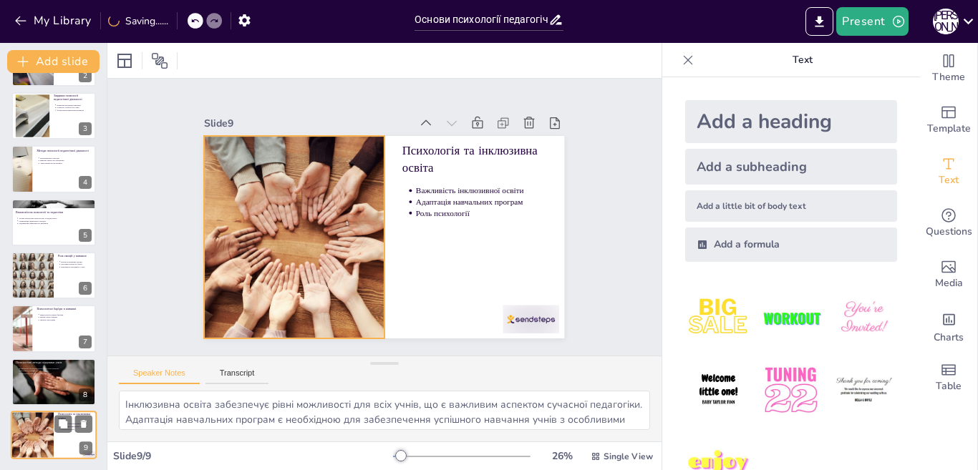
click at [37, 416] on div at bounding box center [32, 435] width 43 height 49
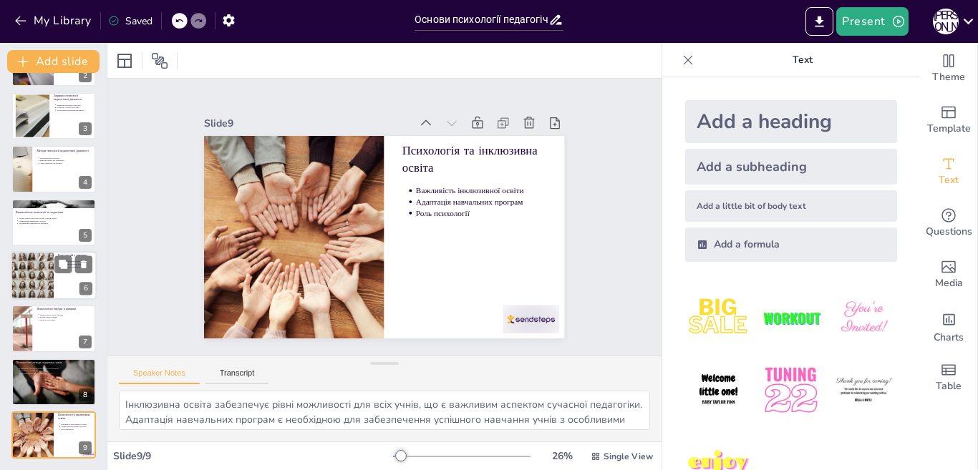
click at [39, 261] on div at bounding box center [32, 275] width 43 height 49
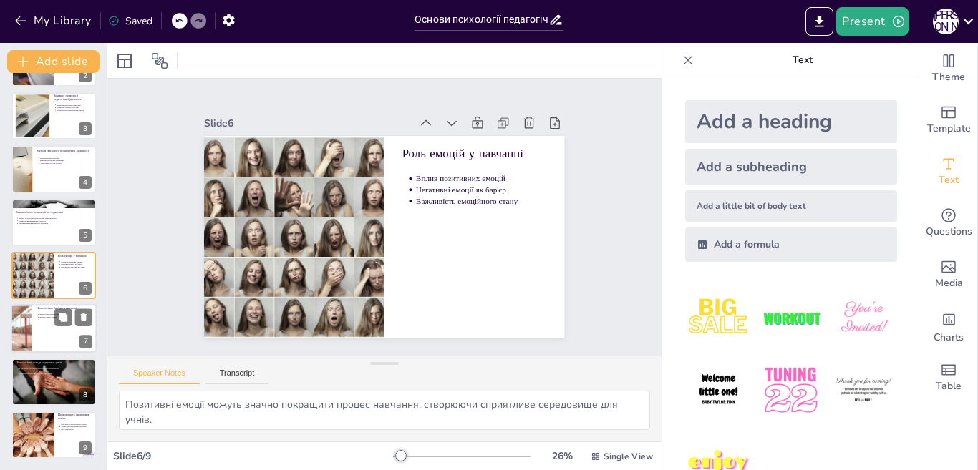
click at [37, 312] on div "Види психологічних бар'єрів Вплив страху невдачі Низька самооцінка" at bounding box center [65, 317] width 56 height 11
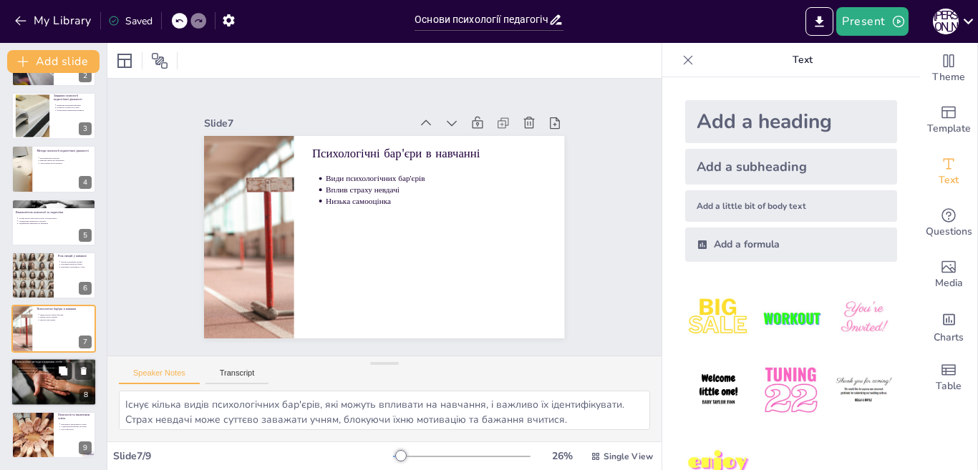
click at [70, 378] on button at bounding box center [62, 370] width 17 height 17
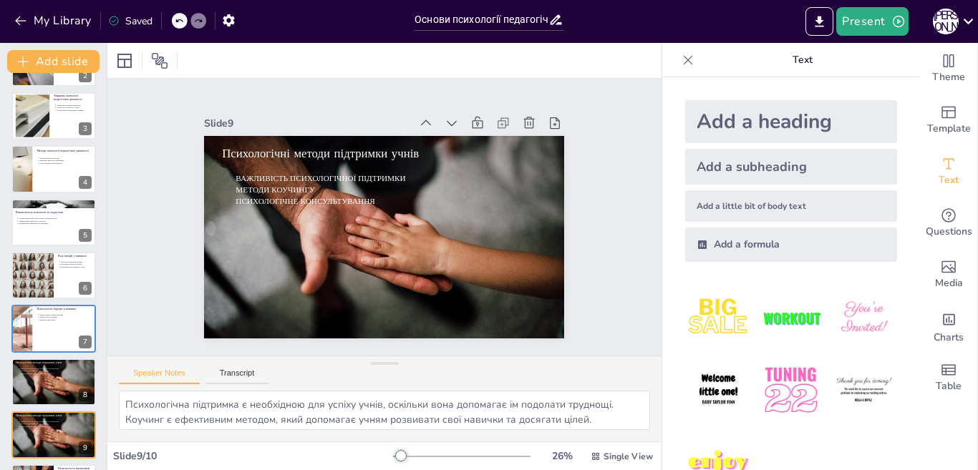
scroll to position [152, 0]
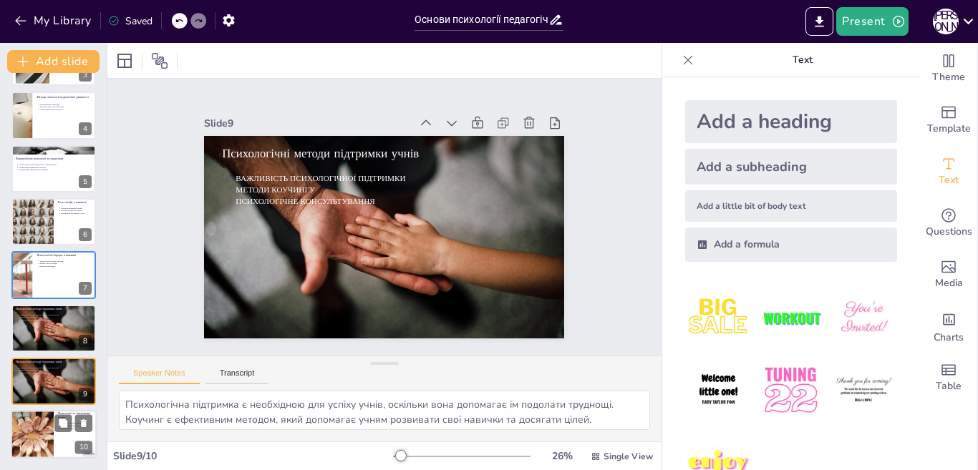
click at [45, 427] on div at bounding box center [32, 435] width 43 height 49
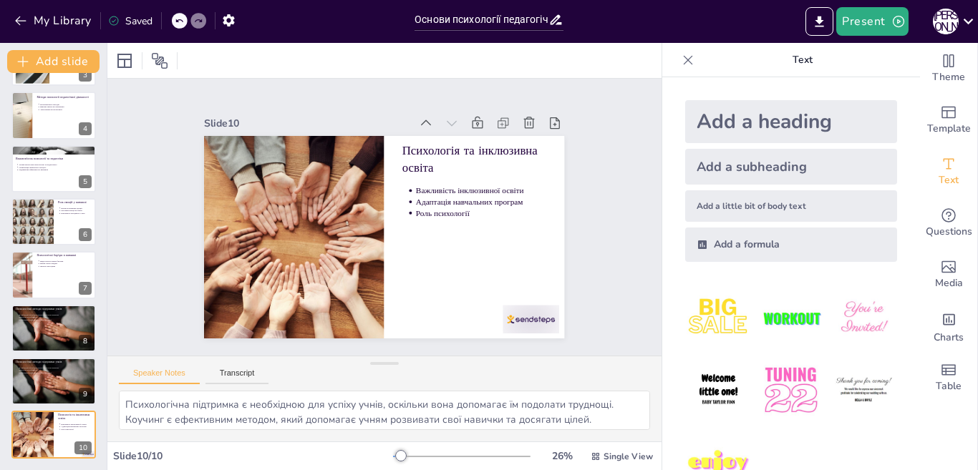
type textarea "Інклюзивна освіта забезпечує рівні можливості для всіх учнів, що є важливим асп…"
click at [509, 140] on div at bounding box center [527, 109] width 44 height 62
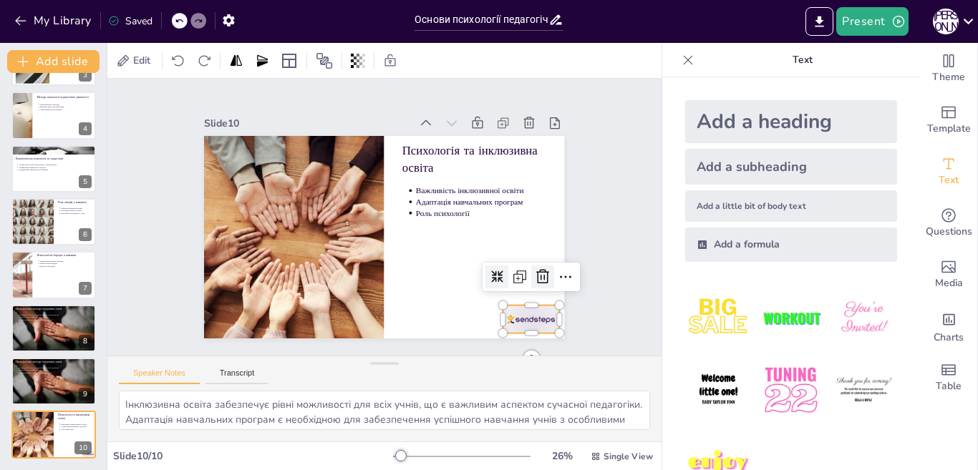
click at [366, 59] on icon at bounding box center [356, 51] width 19 height 18
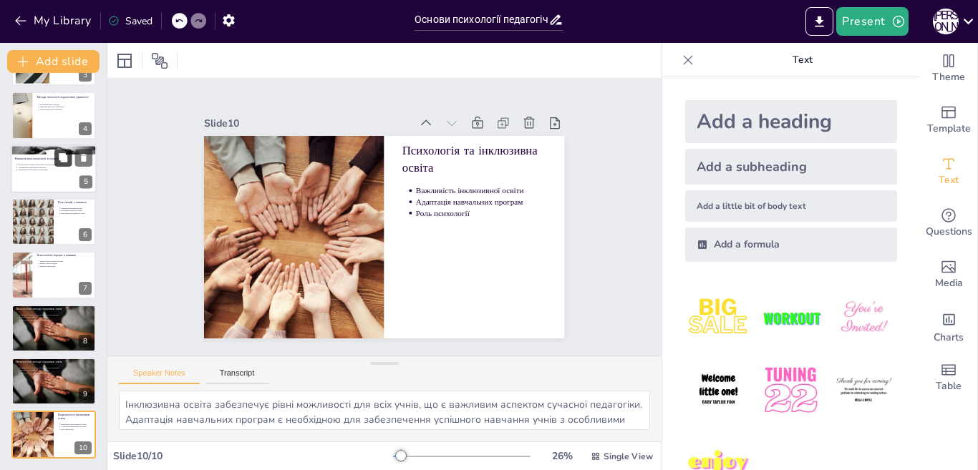
scroll to position [0, 0]
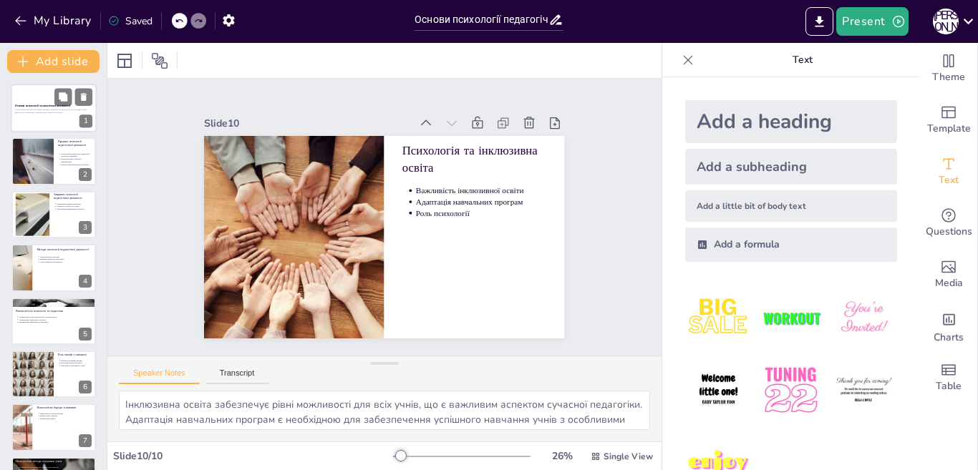
click at [33, 97] on div at bounding box center [54, 108] width 86 height 49
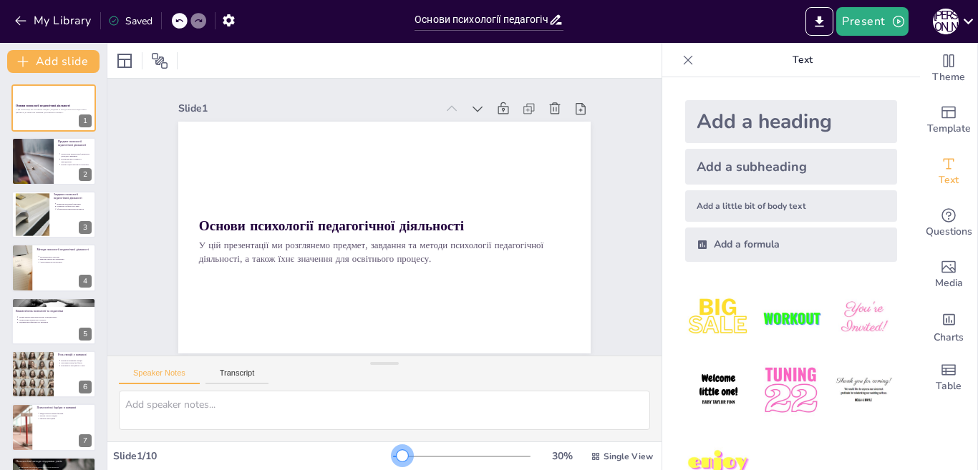
click at [397, 457] on div at bounding box center [402, 455] width 11 height 11
click at [399, 457] on div at bounding box center [461, 456] width 137 height 11
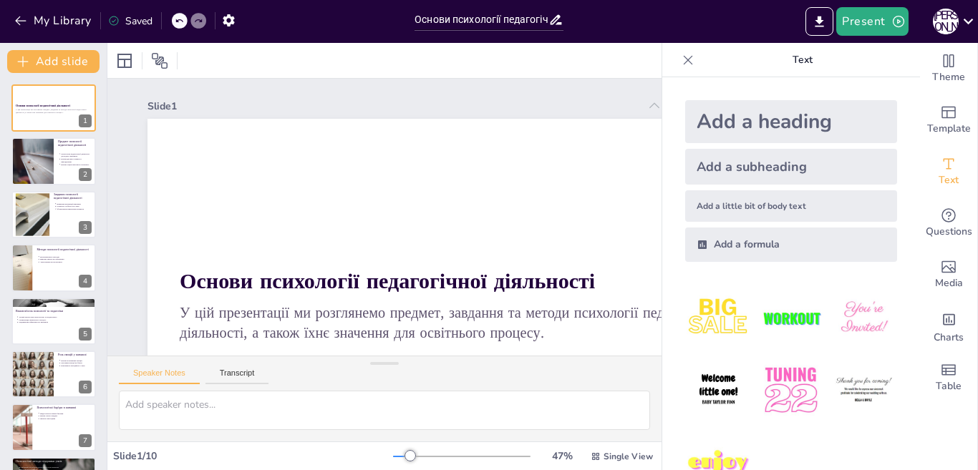
click at [393, 458] on div at bounding box center [461, 456] width 137 height 11
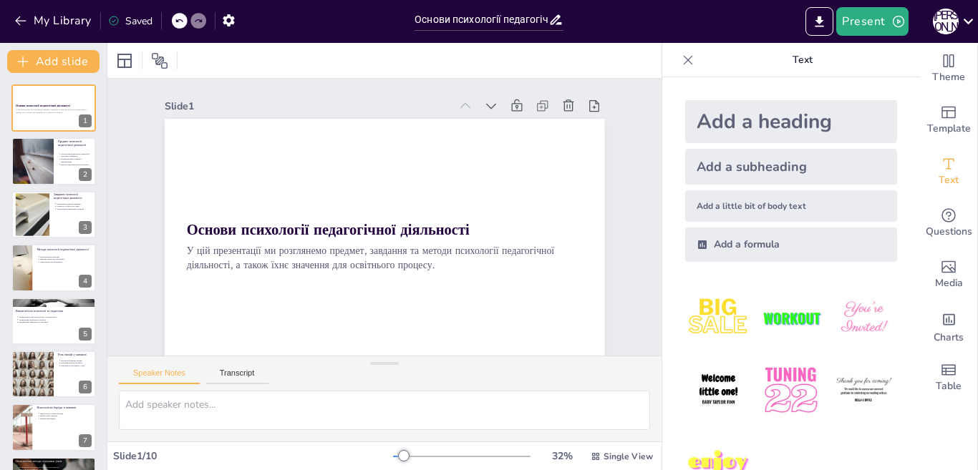
click at [681, 59] on icon at bounding box center [688, 60] width 14 height 14
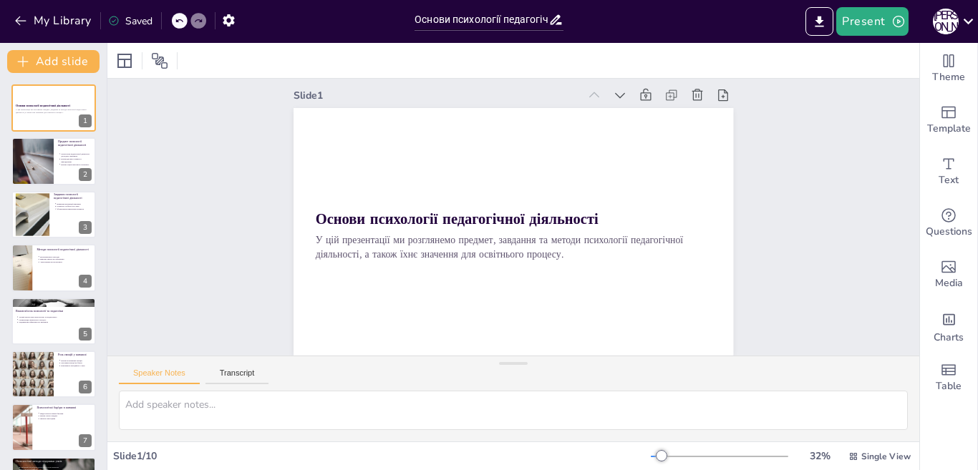
scroll to position [23, 0]
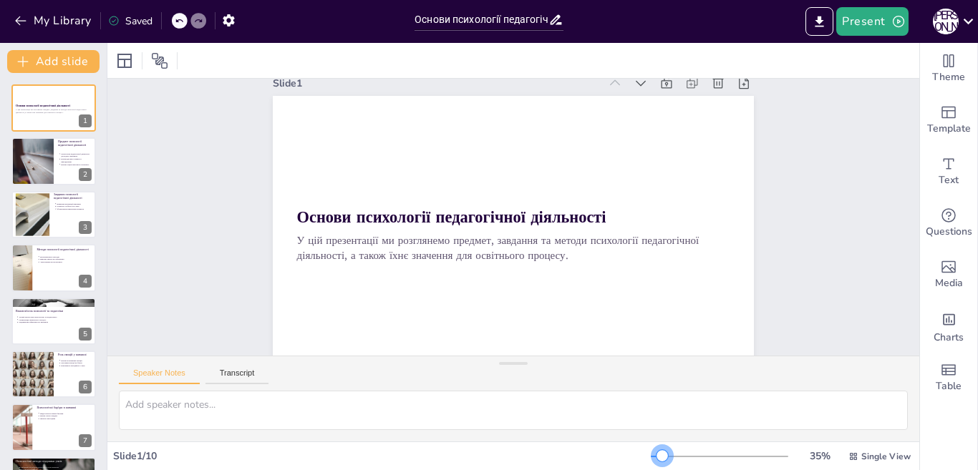
click at [656, 457] on div at bounding box center [661, 455] width 11 height 11
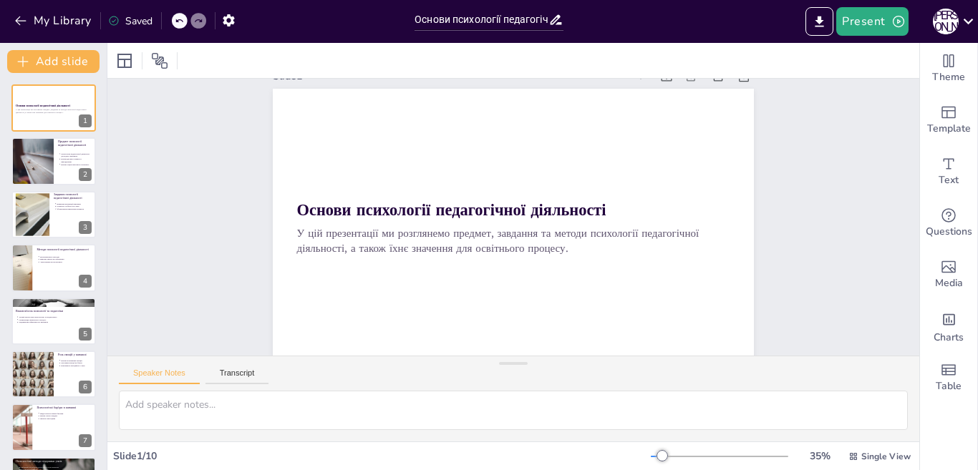
scroll to position [40, 0]
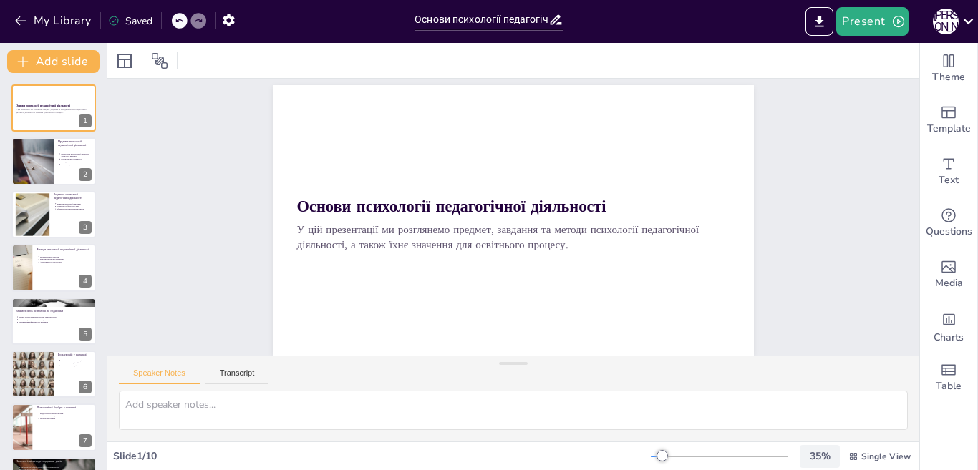
click at [804, 455] on div "35 %" at bounding box center [819, 457] width 34 height 14
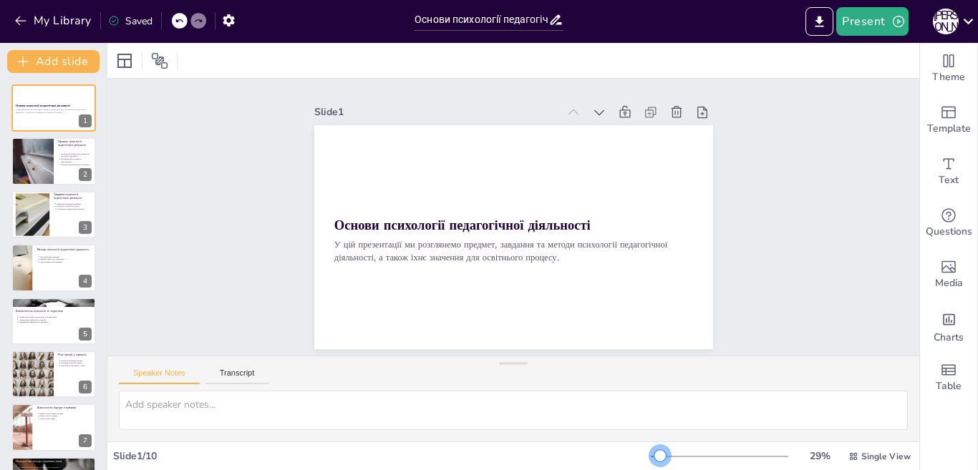
scroll to position [0, 0]
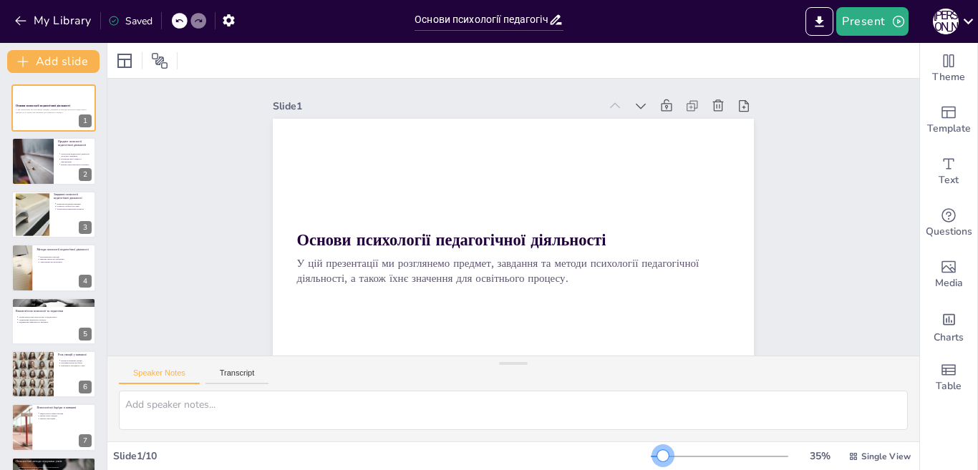
click at [657, 457] on div at bounding box center [662, 455] width 11 height 11
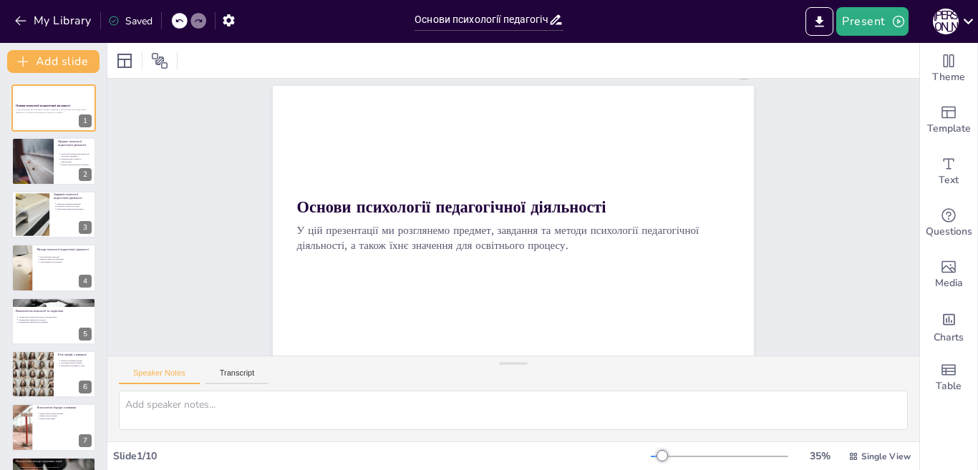
scroll to position [46, 0]
click at [65, 164] on p "Вплив соціокультурного контексту" at bounding box center [77, 163] width 31 height 3
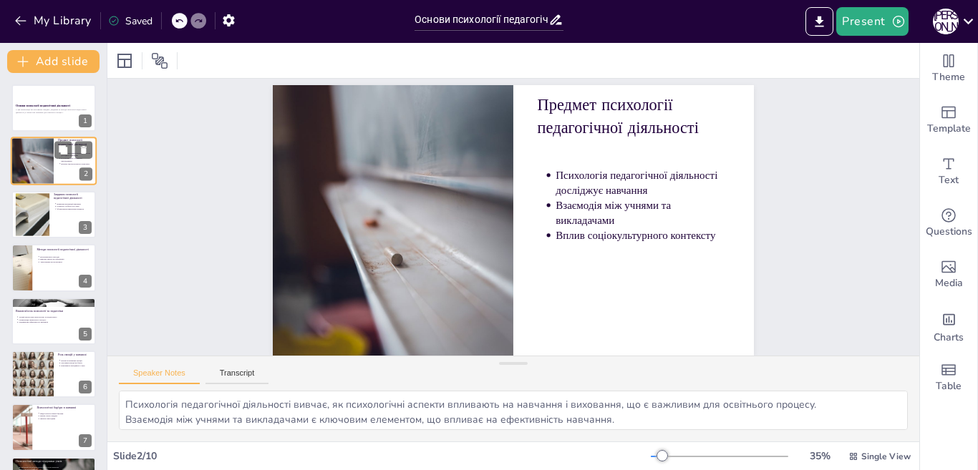
scroll to position [0, 0]
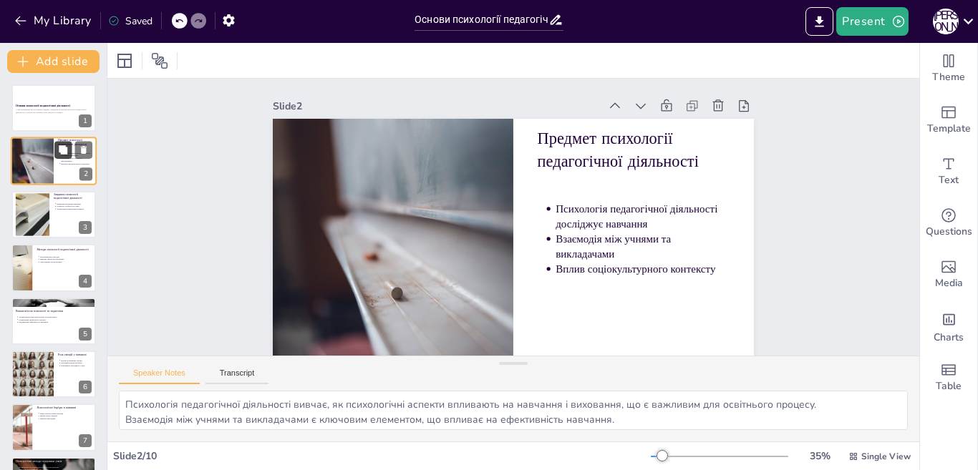
click at [64, 150] on icon at bounding box center [63, 150] width 9 height 9
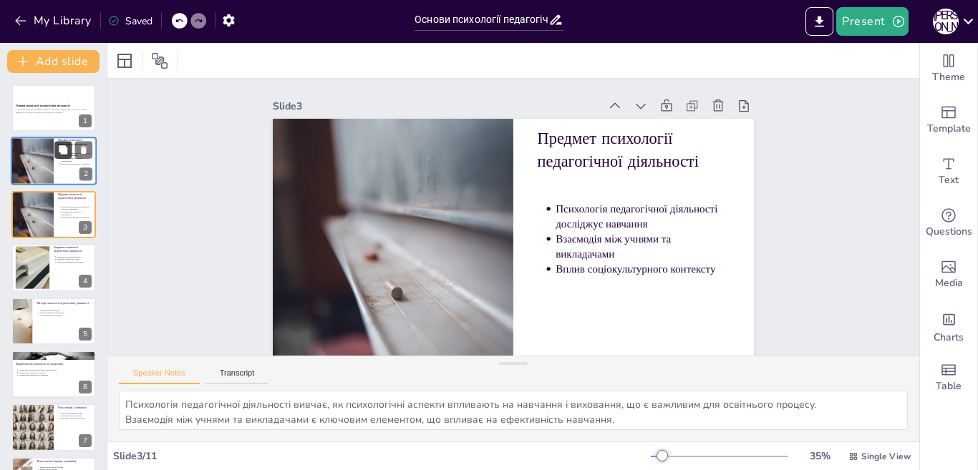
scroll to position [37, 0]
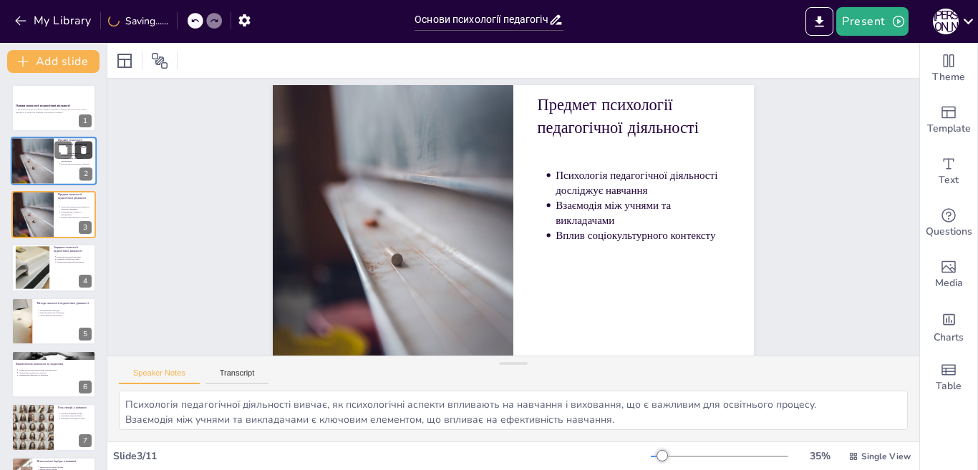
click at [82, 152] on icon at bounding box center [84, 151] width 6 height 8
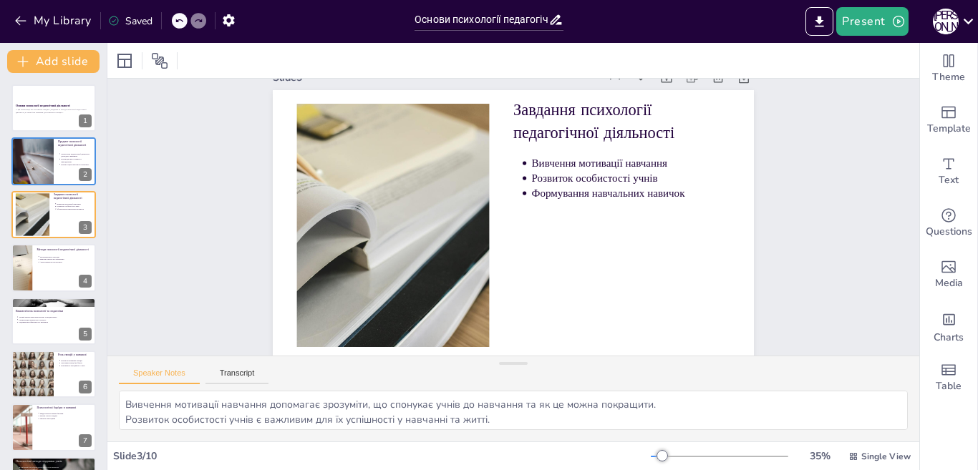
scroll to position [46, 0]
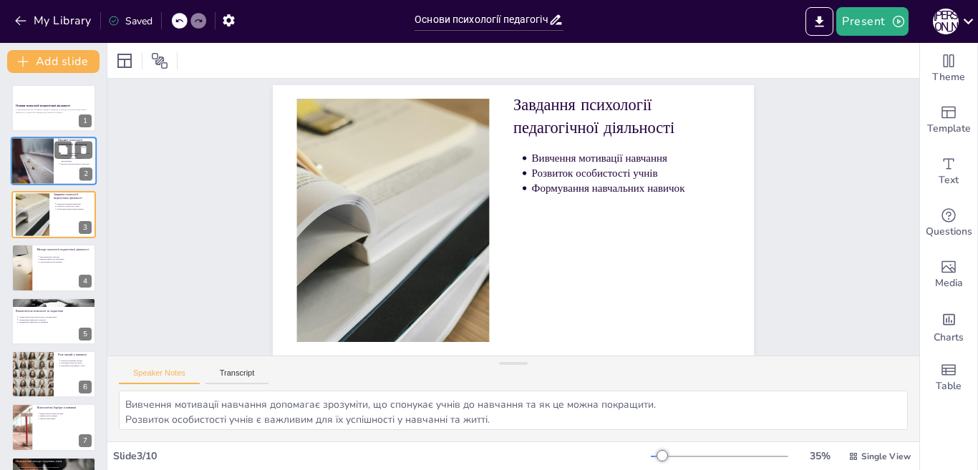
click at [42, 164] on div at bounding box center [32, 161] width 43 height 49
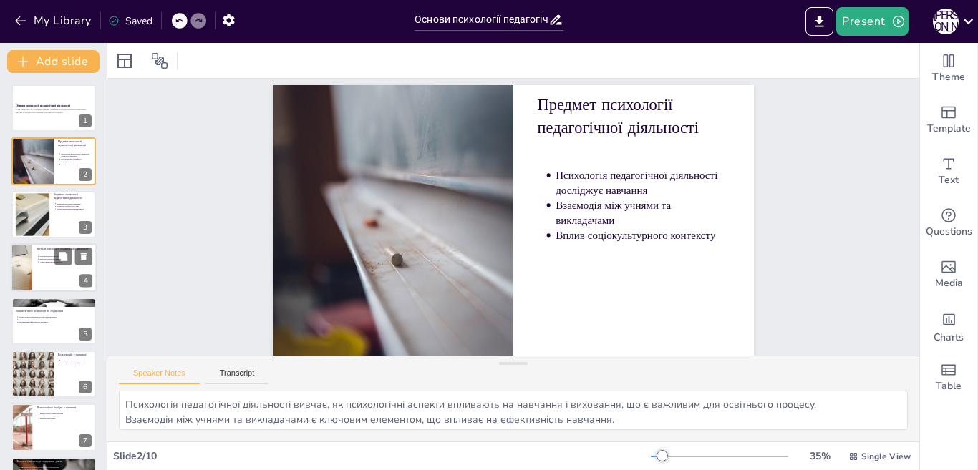
click at [51, 273] on div at bounding box center [54, 267] width 86 height 49
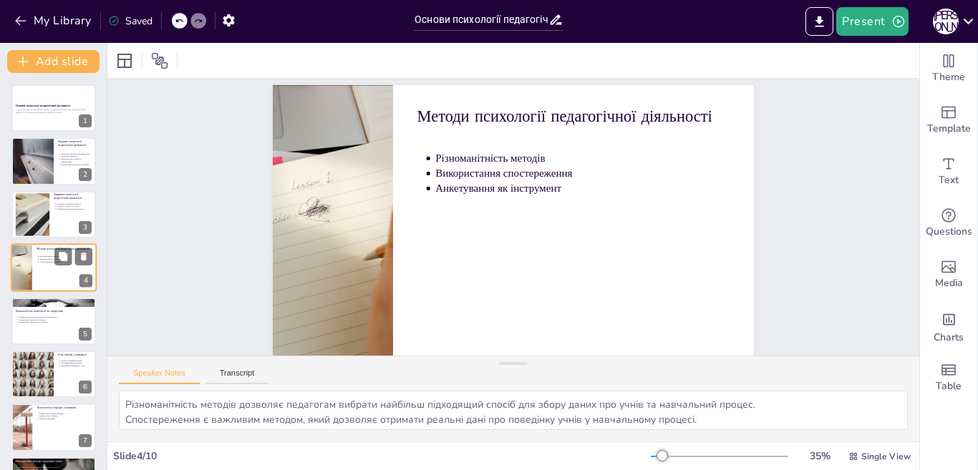
scroll to position [0, 0]
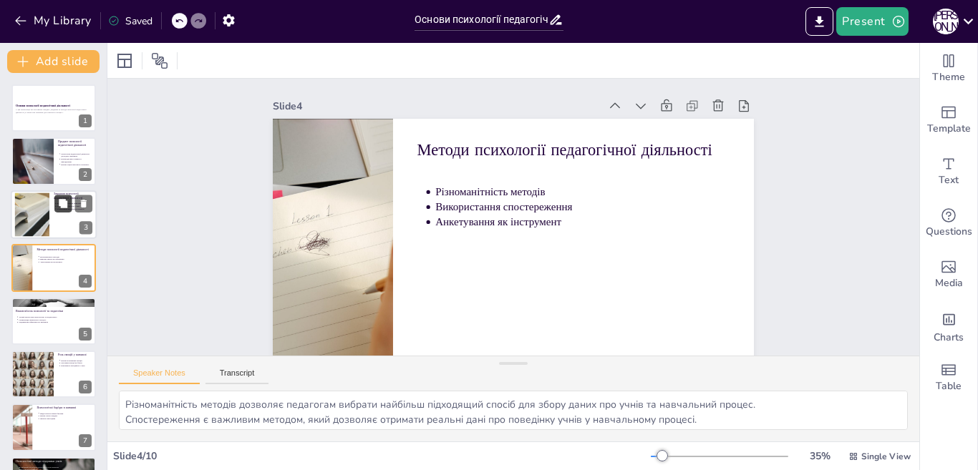
click at [55, 209] on button at bounding box center [62, 203] width 17 height 17
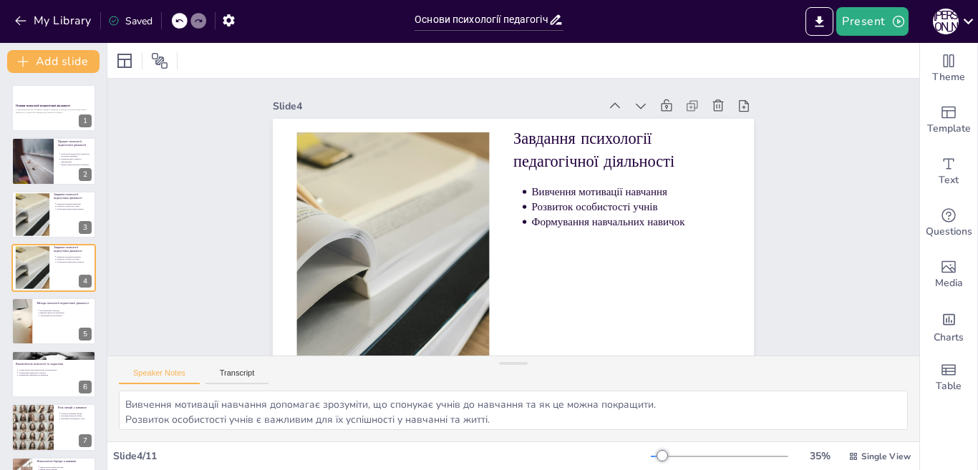
scroll to position [37, 0]
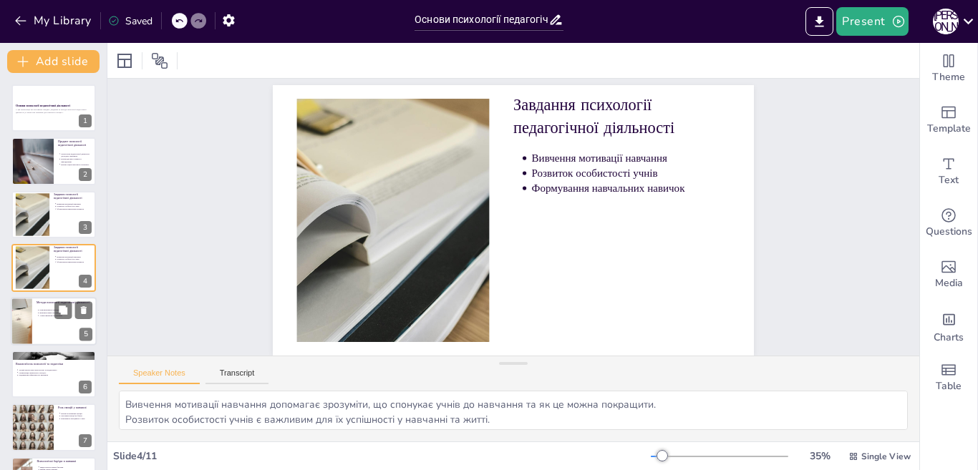
click at [44, 316] on p "Анкетування як інструмент" at bounding box center [66, 315] width 53 height 3
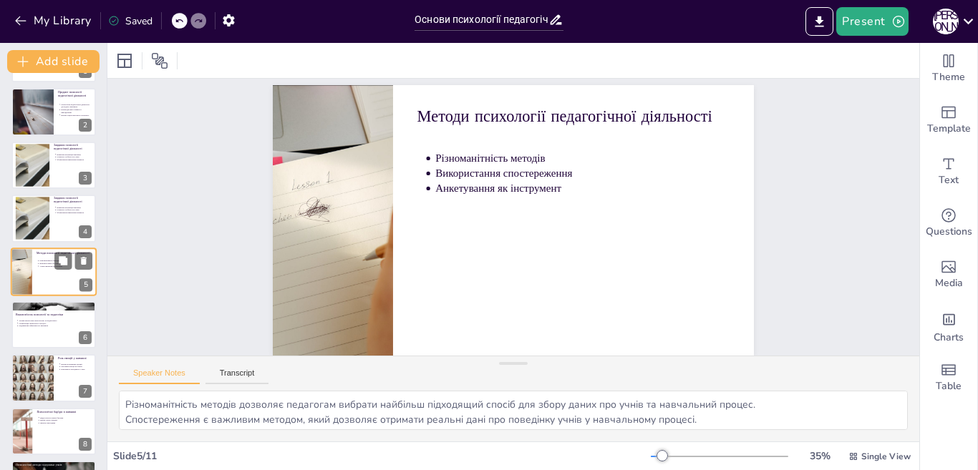
scroll to position [0, 0]
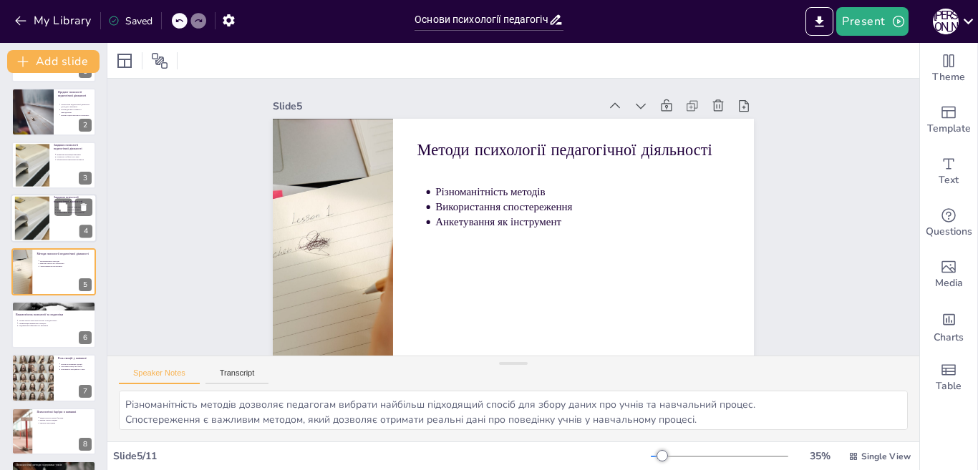
click at [29, 228] on div at bounding box center [32, 219] width 39 height 44
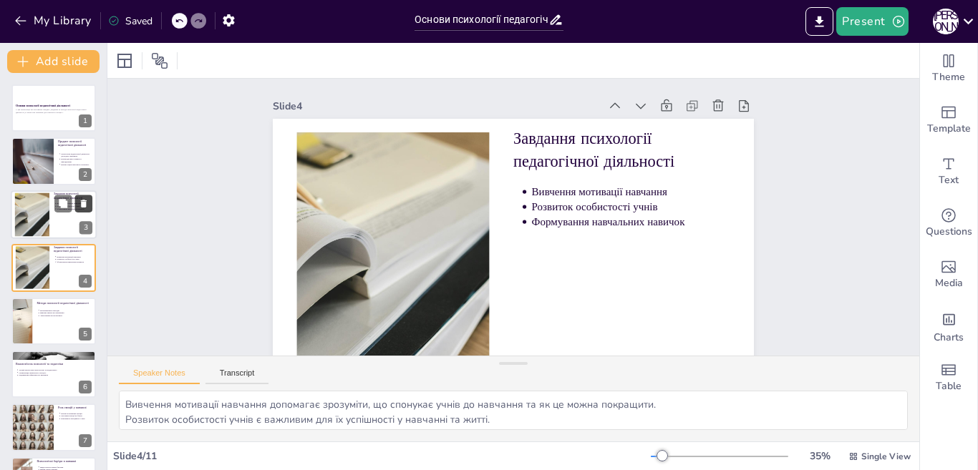
click at [87, 203] on icon at bounding box center [84, 203] width 10 height 10
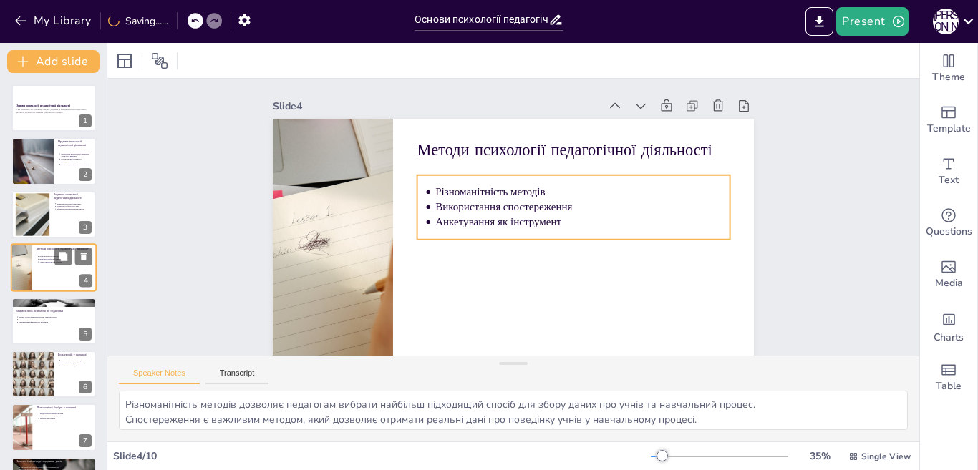
click at [40, 260] on p "Використання спостереження" at bounding box center [66, 259] width 53 height 3
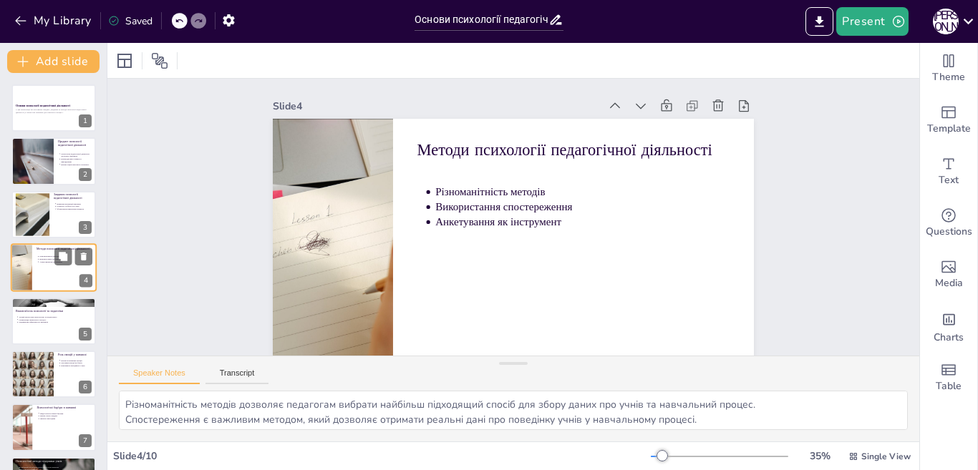
scroll to position [37, 0]
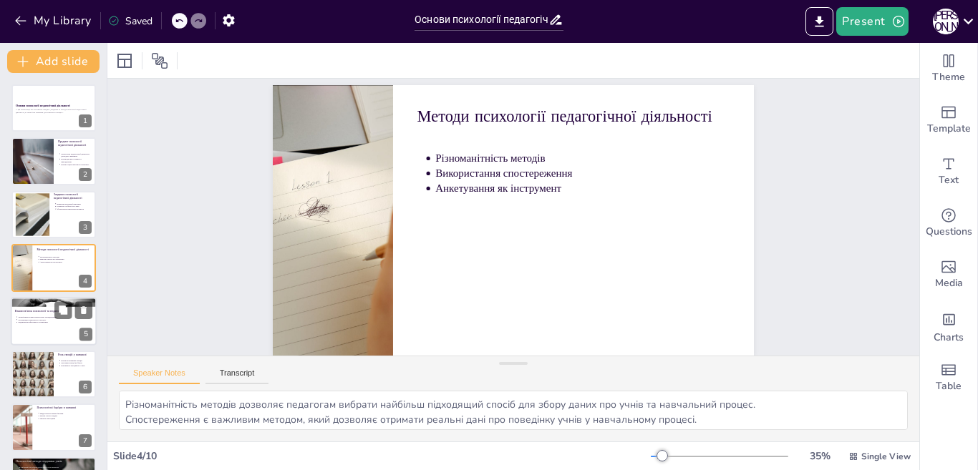
click at [41, 329] on div at bounding box center [54, 321] width 86 height 49
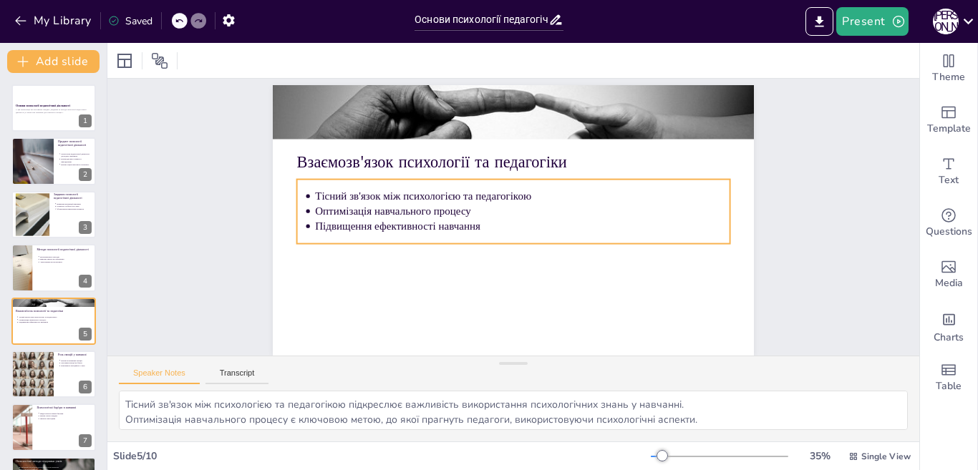
scroll to position [0, 0]
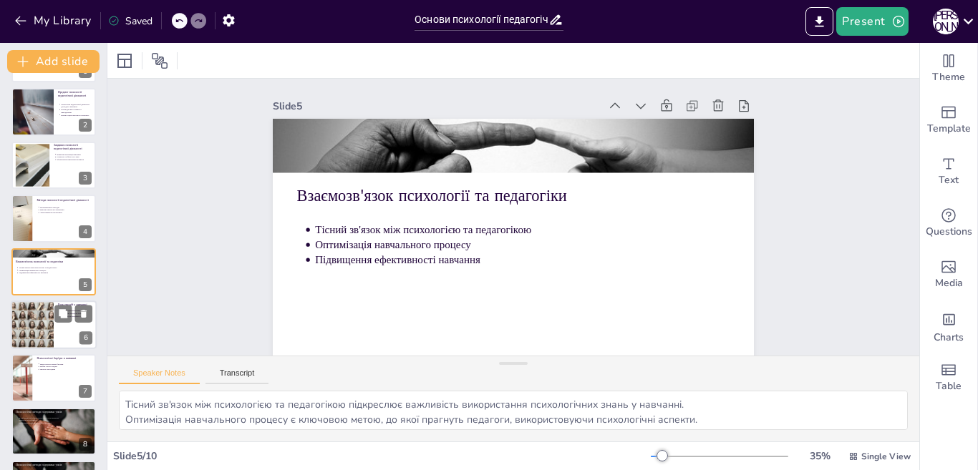
click at [52, 323] on div at bounding box center [32, 325] width 43 height 49
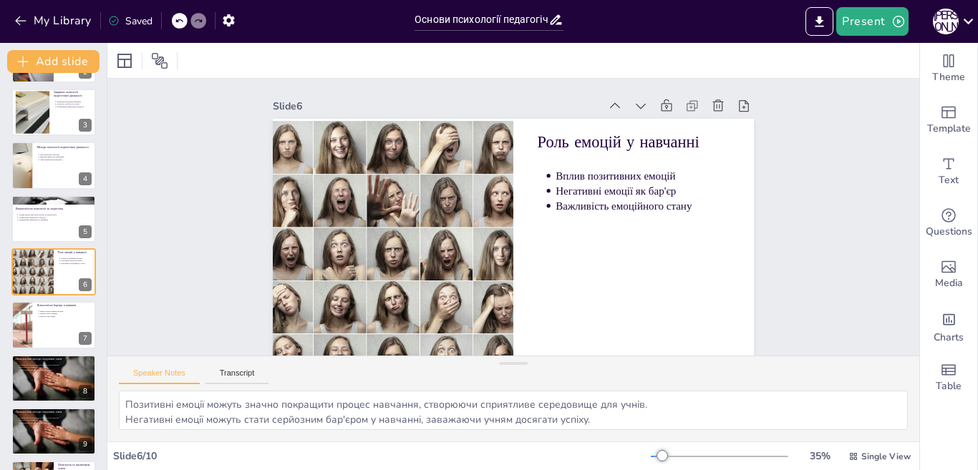
scroll to position [46, 0]
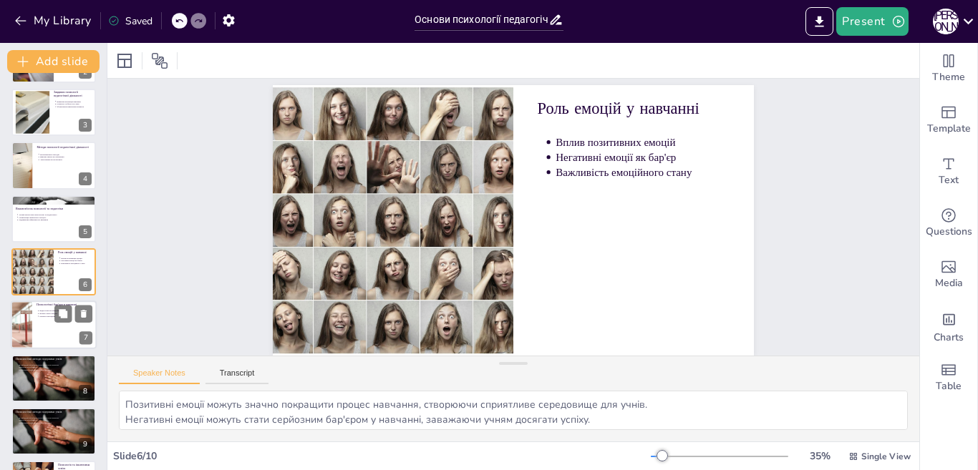
click at [36, 321] on div at bounding box center [54, 325] width 86 height 49
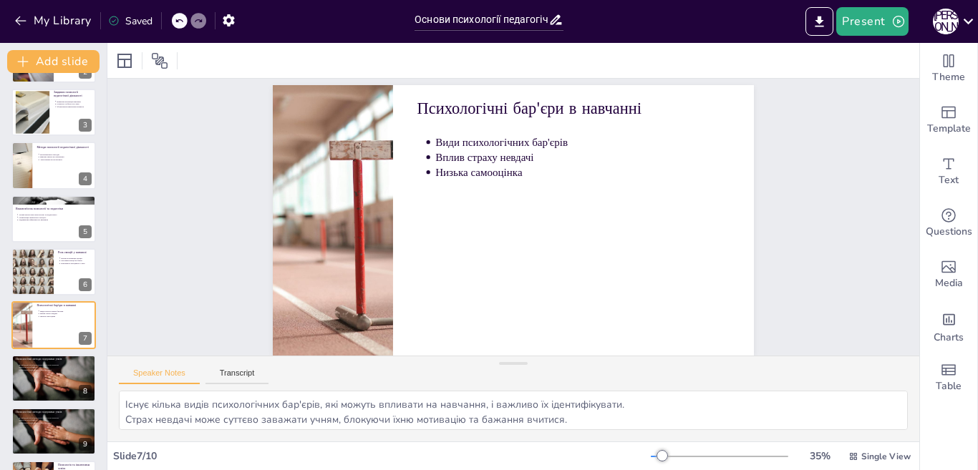
scroll to position [0, 0]
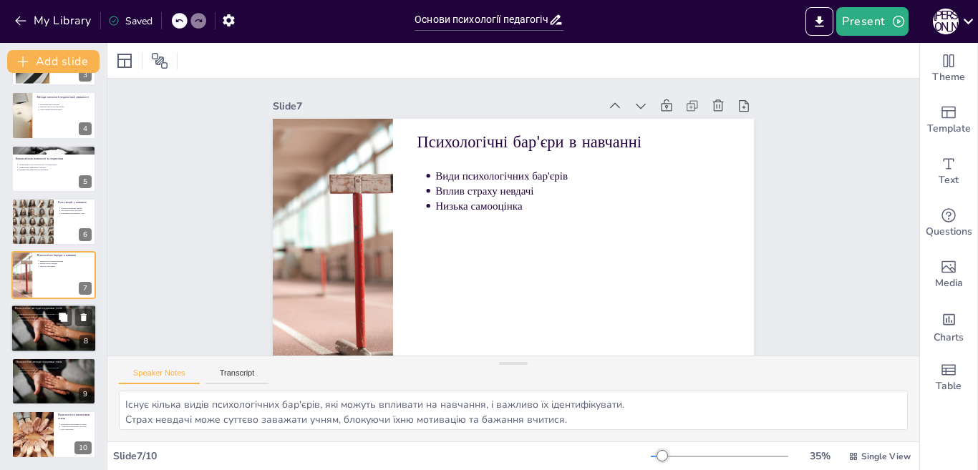
click at [48, 325] on div at bounding box center [54, 328] width 86 height 49
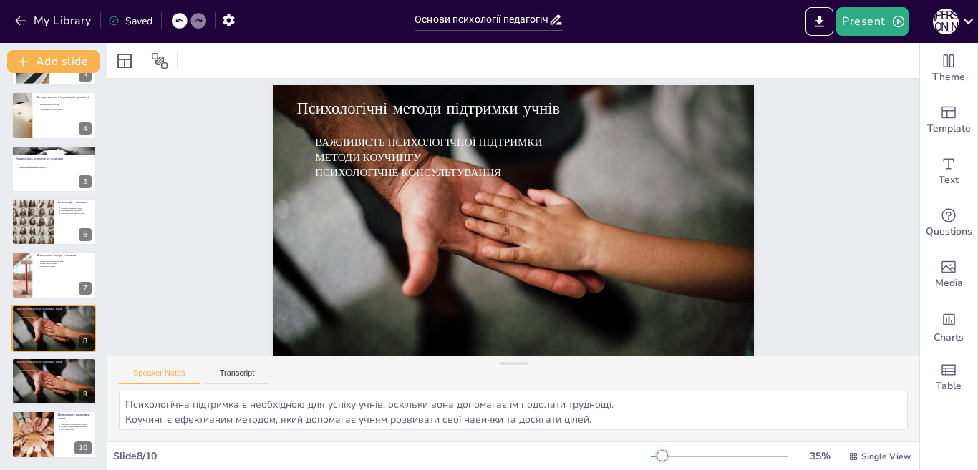
scroll to position [46, 0]
click at [53, 425] on div at bounding box center [32, 434] width 42 height 47
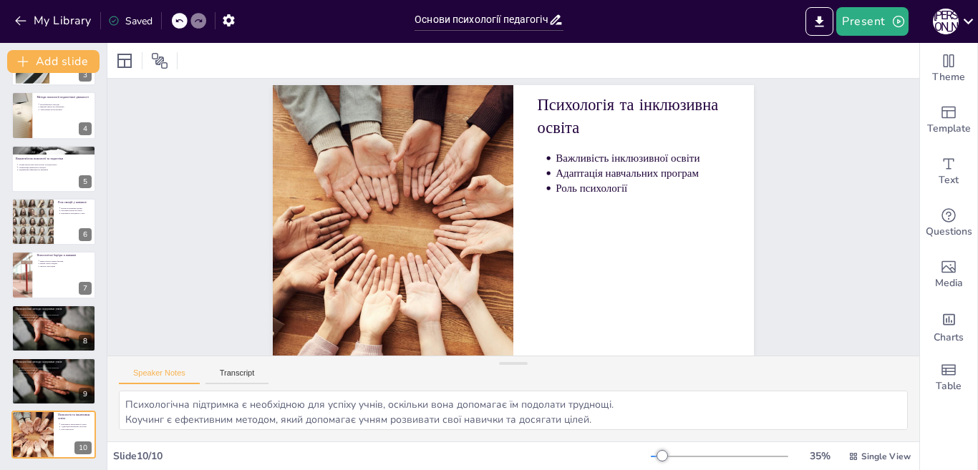
type textarea "Інклюзивна освіта забезпечує рівні можливості для всіх учнів, що є важливим асп…"
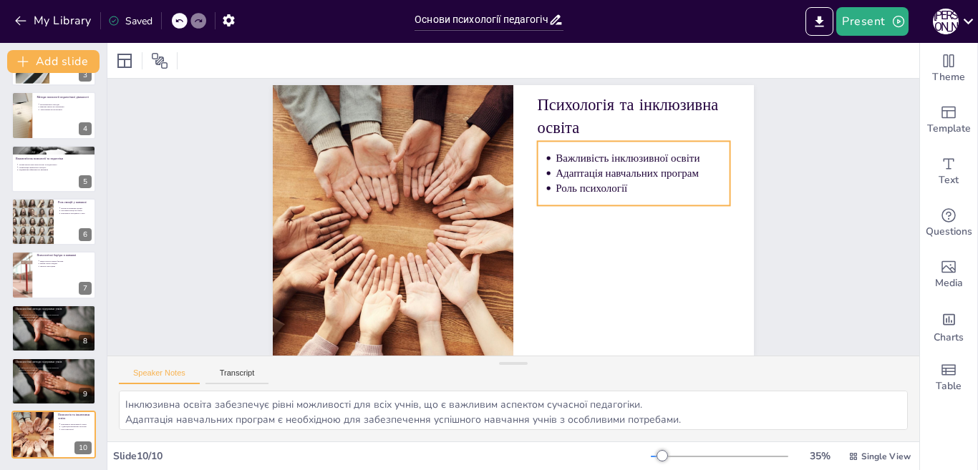
scroll to position [37, 0]
